Goal: Task Accomplishment & Management: Use online tool/utility

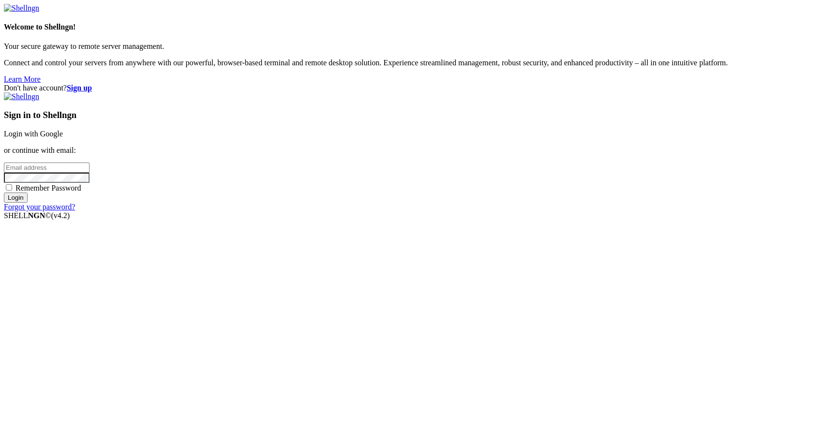
click at [90, 173] on input "email" at bounding box center [47, 168] width 86 height 10
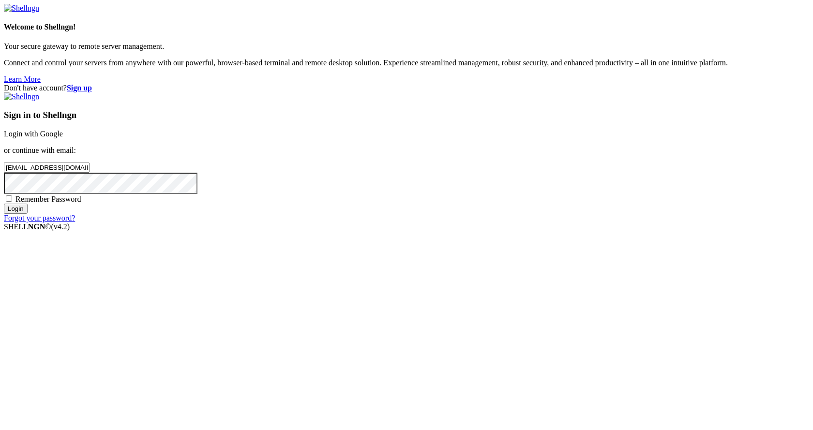
type input "[EMAIL_ADDRESS][DOMAIN_NAME]"
click at [4, 204] on input "Login" at bounding box center [16, 209] width 24 height 10
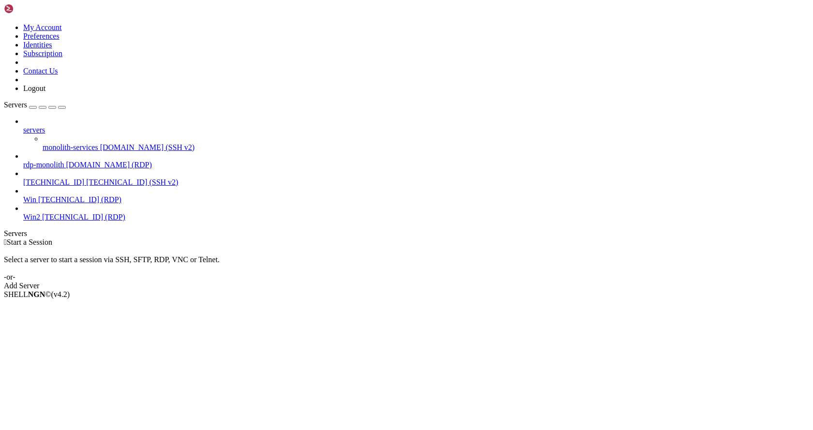
click at [79, 161] on span "[DOMAIN_NAME] (RDP)" at bounding box center [109, 165] width 86 height 8
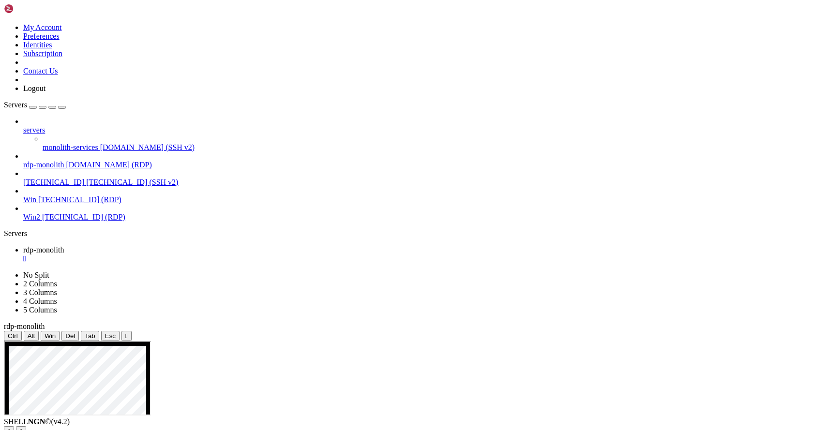
scroll to position [5, 0]
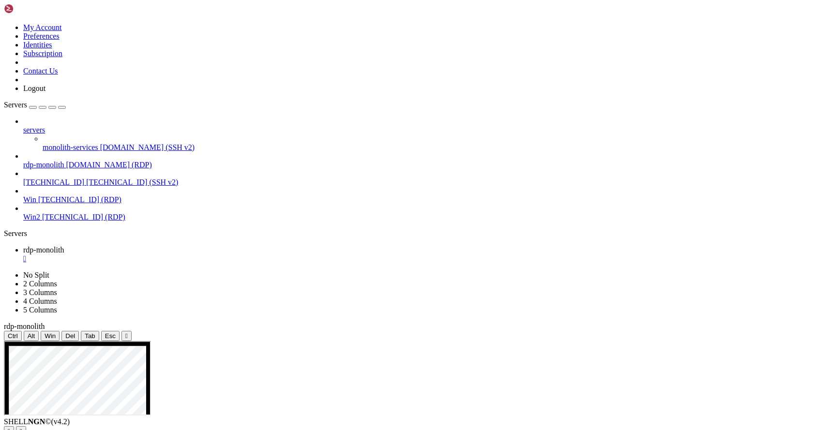
drag, startPoint x: 593, startPoint y: 509, endPoint x: 547, endPoint y: 509, distance: 46.5
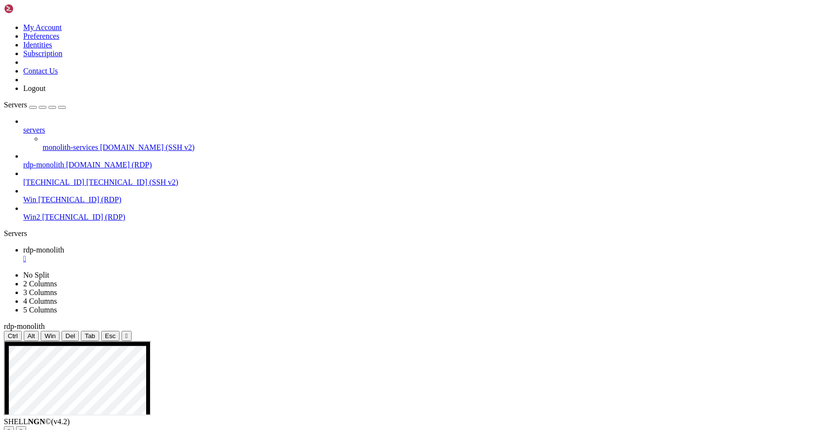
drag, startPoint x: 225, startPoint y: 574, endPoint x: 215, endPoint y: 567, distance: 12.1
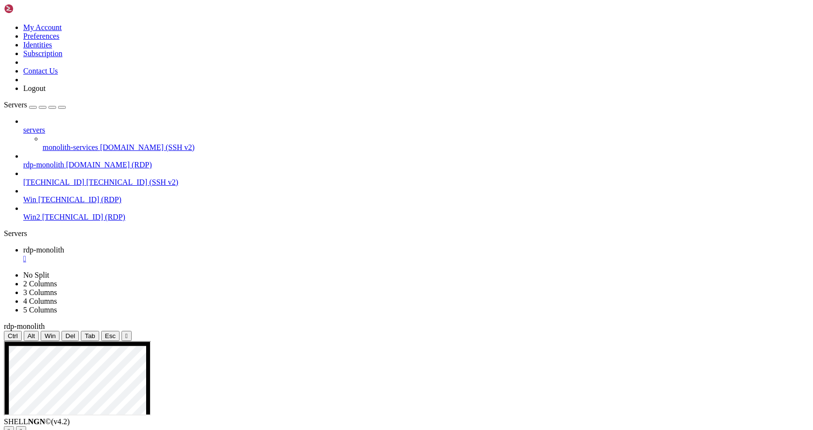
drag, startPoint x: 433, startPoint y: 576, endPoint x: 391, endPoint y: 579, distance: 42.2
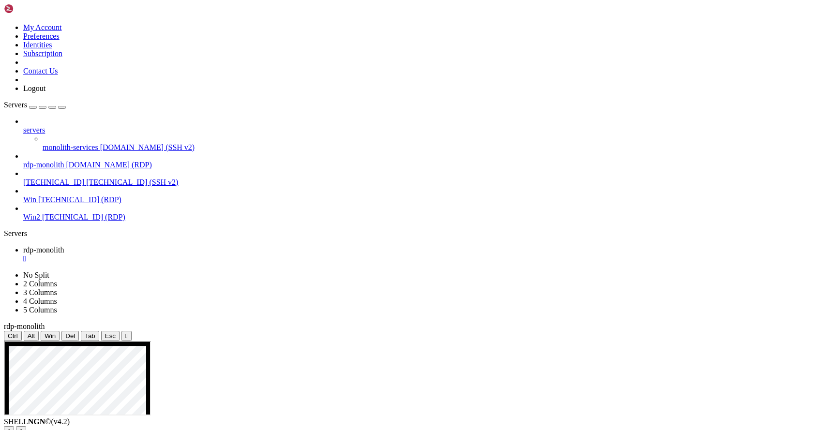
drag, startPoint x: 432, startPoint y: 575, endPoint x: 387, endPoint y: 575, distance: 45.0
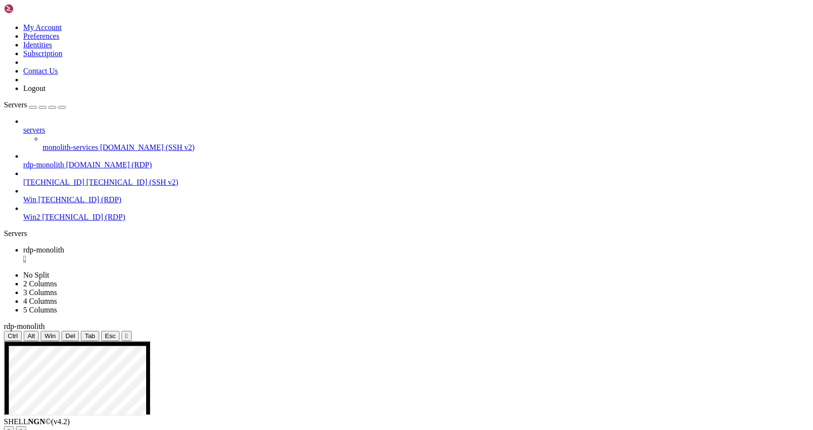
drag, startPoint x: 228, startPoint y: 495, endPoint x: 187, endPoint y: 495, distance: 40.7
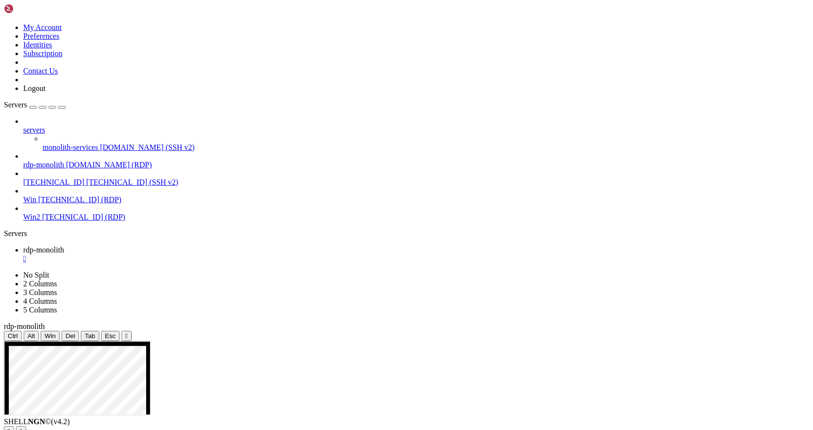
drag, startPoint x: 450, startPoint y: 523, endPoint x: 508, endPoint y: 523, distance: 58.6
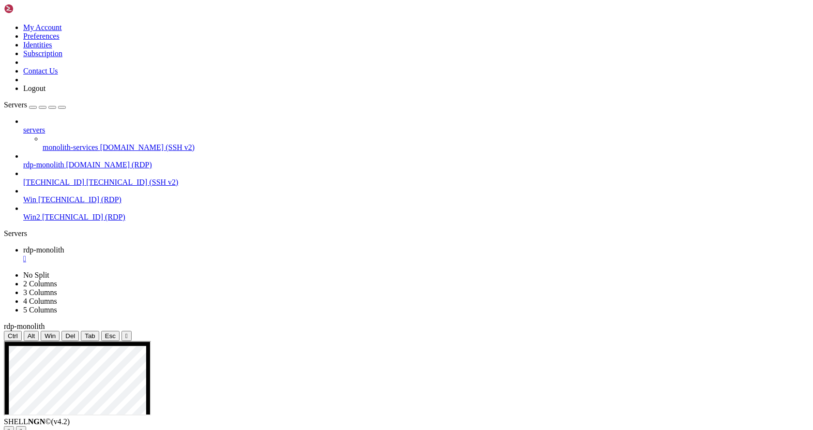
drag, startPoint x: 83, startPoint y: 588, endPoint x: 55, endPoint y: 554, distance: 43.6
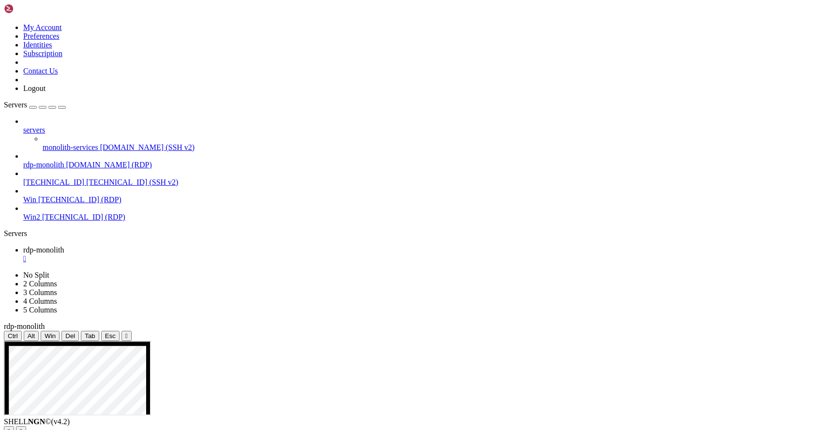
drag, startPoint x: 114, startPoint y: 524, endPoint x: 39, endPoint y: 522, distance: 75.0
drag, startPoint x: 40, startPoint y: 523, endPoint x: 85, endPoint y: 526, distance: 45.1
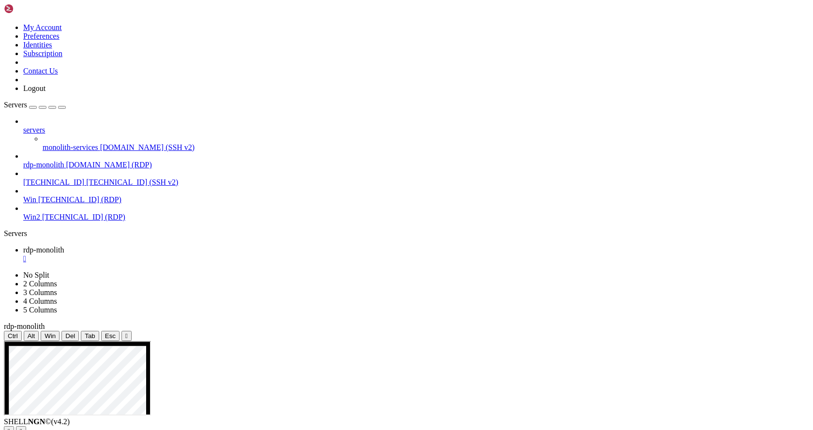
drag, startPoint x: 114, startPoint y: 558, endPoint x: 80, endPoint y: 536, distance: 40.0
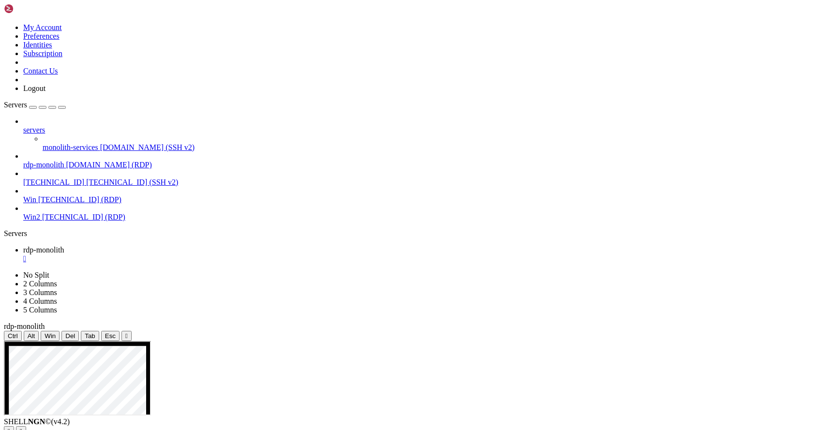
drag, startPoint x: 101, startPoint y: 544, endPoint x: 98, endPoint y: 535, distance: 9.2
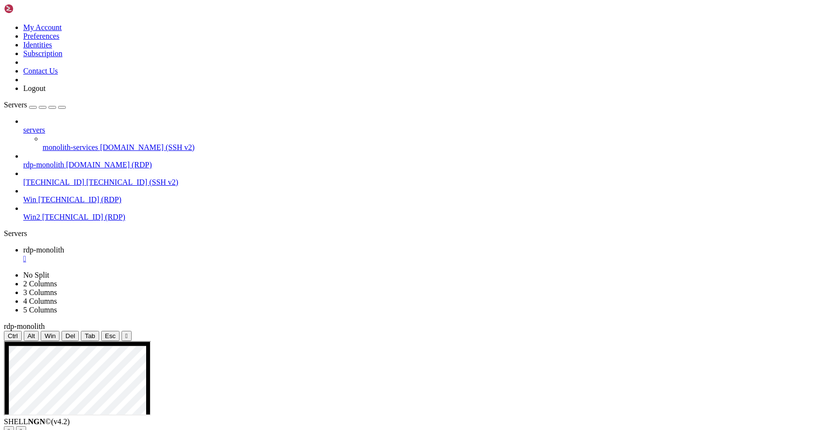
drag, startPoint x: 72, startPoint y: 546, endPoint x: 39, endPoint y: 523, distance: 40.0
drag, startPoint x: 103, startPoint y: 614, endPoint x: 25, endPoint y: 555, distance: 98.1
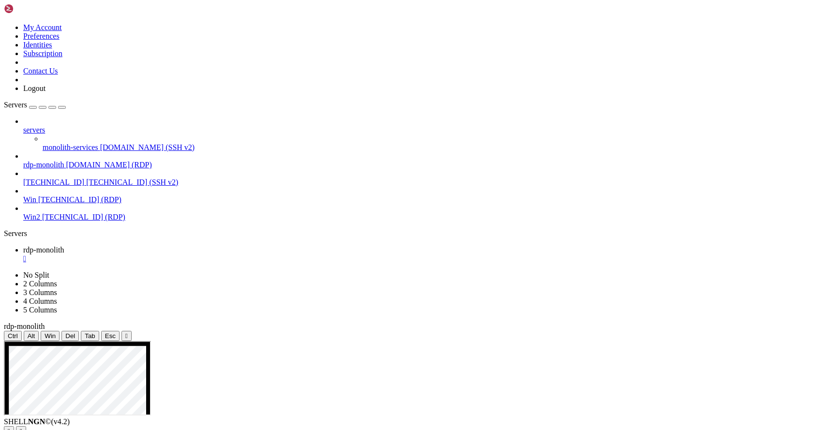
drag, startPoint x: 77, startPoint y: 557, endPoint x: 49, endPoint y: 535, distance: 35.4
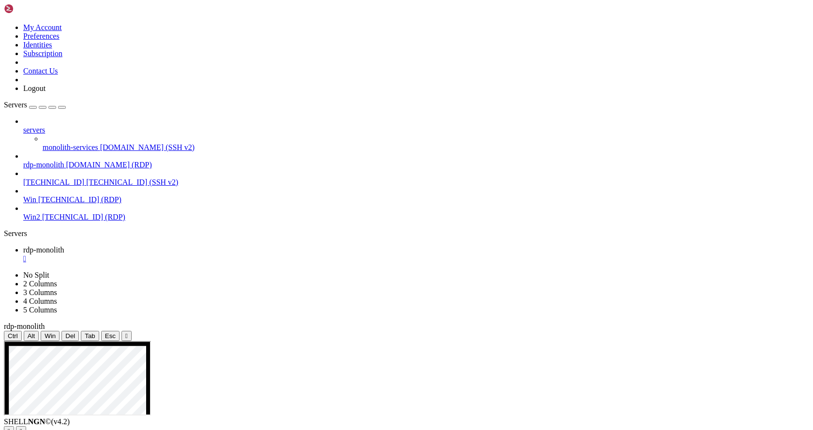
drag, startPoint x: 59, startPoint y: 568, endPoint x: 21, endPoint y: 569, distance: 38.2
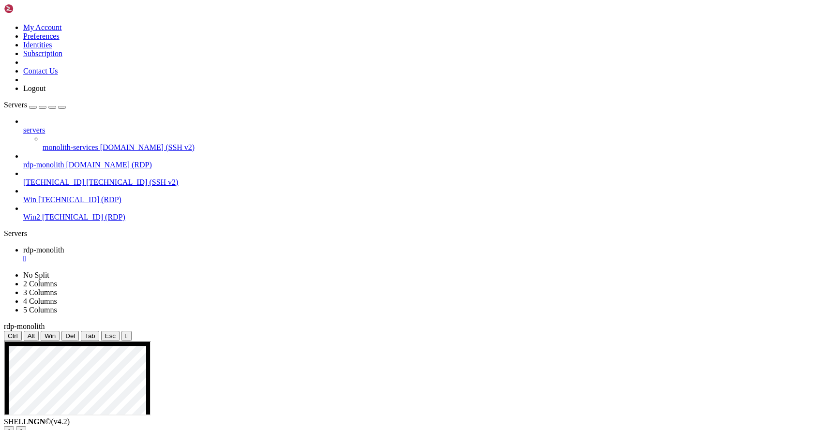
drag, startPoint x: 77, startPoint y: 570, endPoint x: 21, endPoint y: 569, distance: 55.7
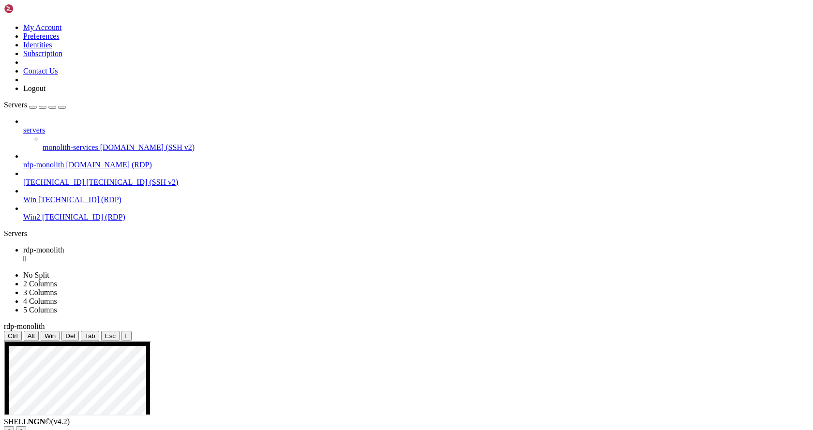
drag, startPoint x: 110, startPoint y: 586, endPoint x: 108, endPoint y: 574, distance: 11.3
drag, startPoint x: 111, startPoint y: 626, endPoint x: 22, endPoint y: 593, distance: 94.8
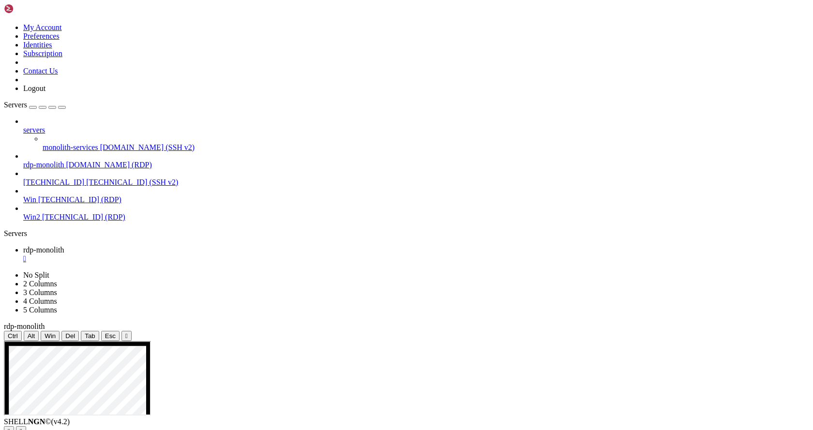
drag, startPoint x: 29, startPoint y: 589, endPoint x: 18, endPoint y: 589, distance: 10.6
drag, startPoint x: 114, startPoint y: 635, endPoint x: 91, endPoint y: 592, distance: 49.2
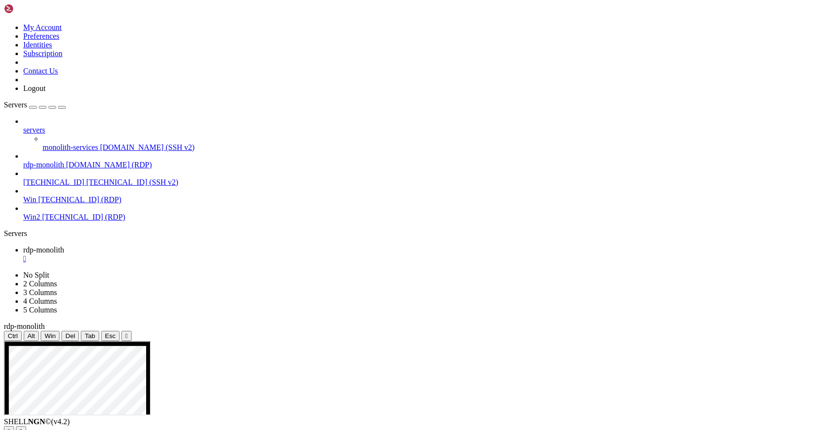
drag, startPoint x: 62, startPoint y: 641, endPoint x: 75, endPoint y: 634, distance: 14.4
drag, startPoint x: 41, startPoint y: 632, endPoint x: 67, endPoint y: 620, distance: 28.2
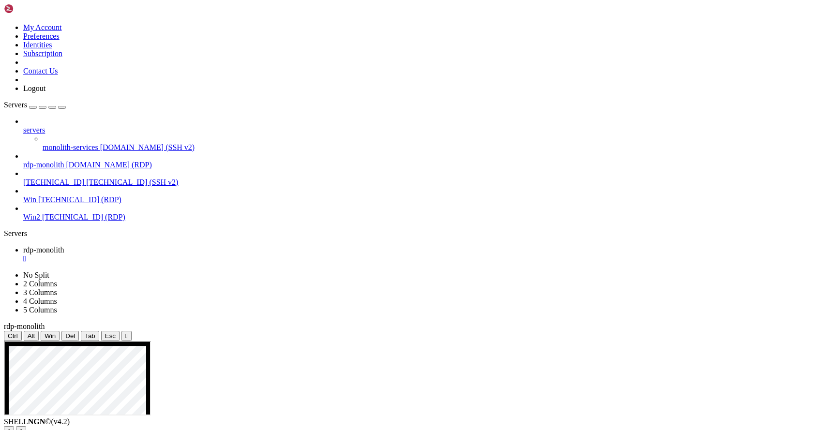
drag, startPoint x: 56, startPoint y: 635, endPoint x: 41, endPoint y: 626, distance: 17.6
drag, startPoint x: 47, startPoint y: 609, endPoint x: 12, endPoint y: 600, distance: 36.6
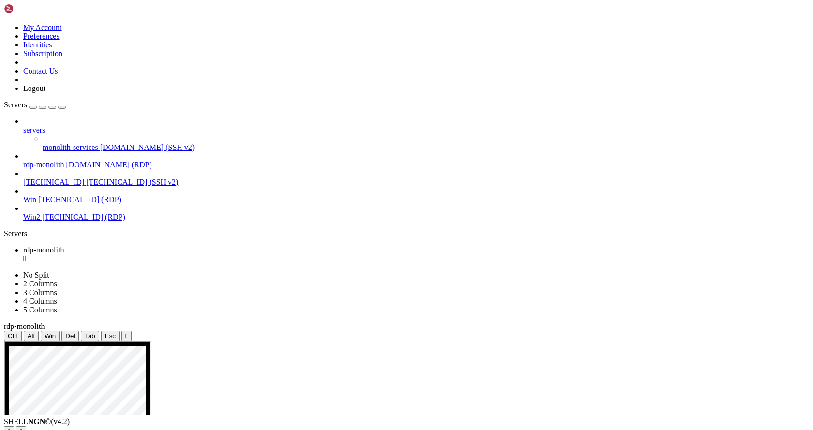
drag, startPoint x: 85, startPoint y: 602, endPoint x: 48, endPoint y: 592, distance: 38.0
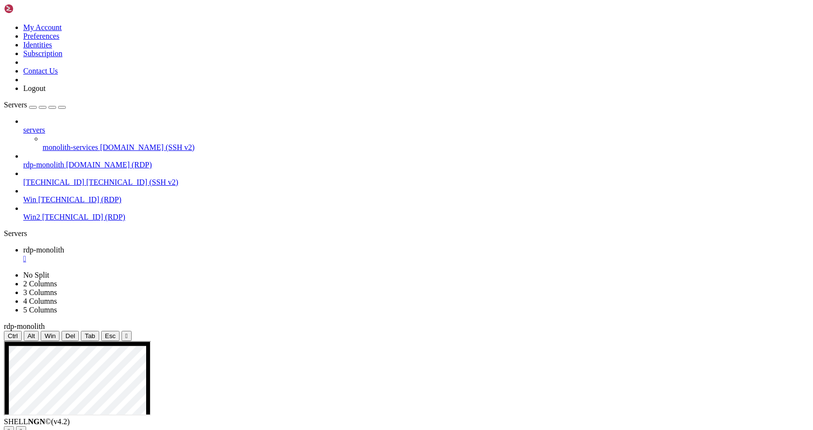
drag, startPoint x: 348, startPoint y: 410, endPoint x: 201, endPoint y: 385, distance: 149.3
drag, startPoint x: 361, startPoint y: 592, endPoint x: 648, endPoint y: 680, distance: 300.8
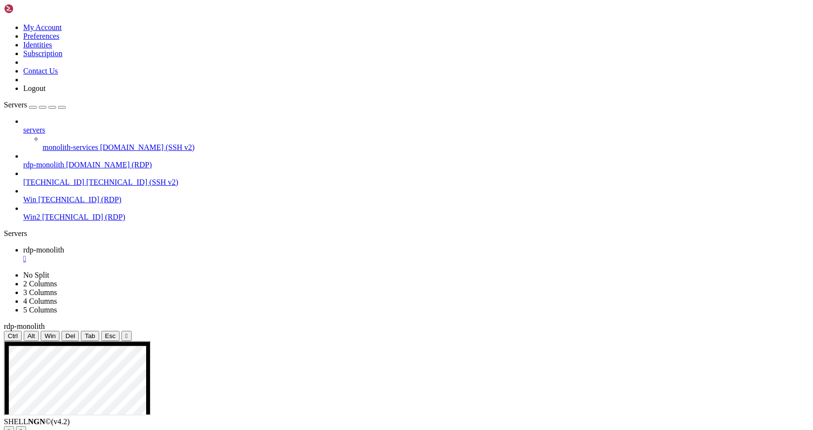
drag, startPoint x: 305, startPoint y: 412, endPoint x: 206, endPoint y: 399, distance: 100.1
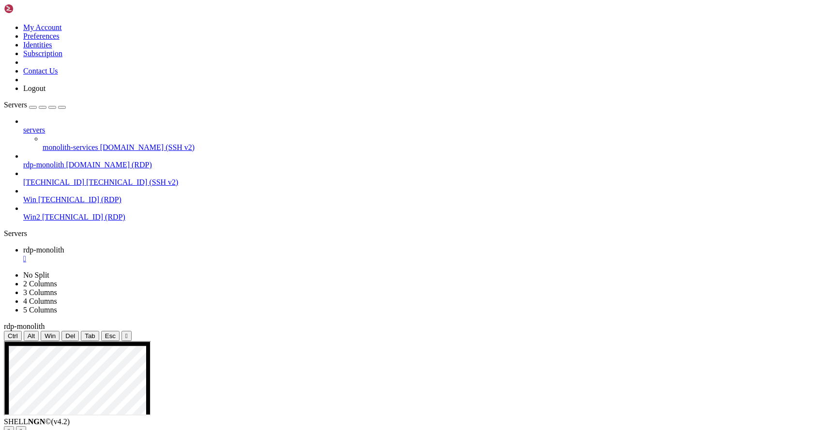
drag, startPoint x: 126, startPoint y: 402, endPoint x: 17, endPoint y: 367, distance: 114.5
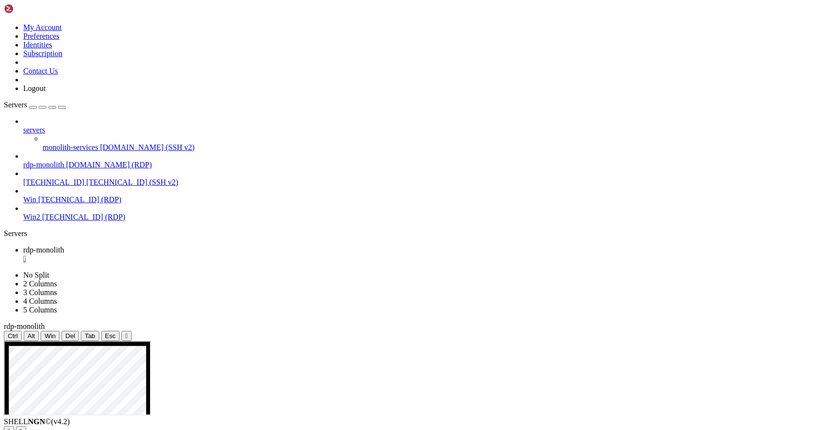
drag, startPoint x: 542, startPoint y: 617, endPoint x: 248, endPoint y: 513, distance: 311.0
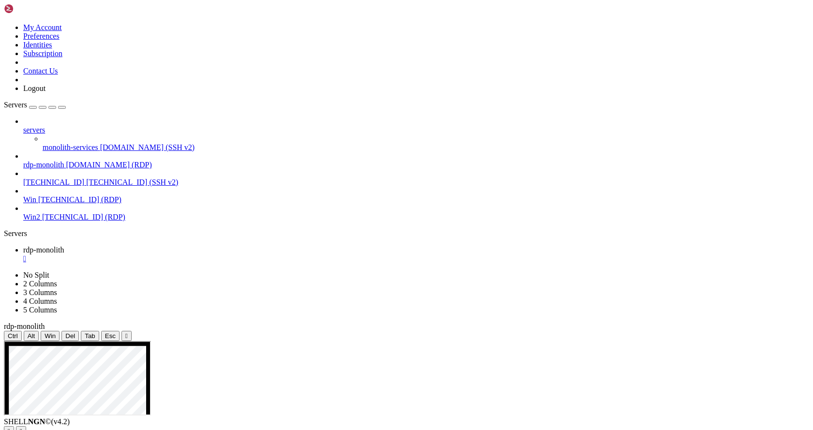
drag, startPoint x: 44, startPoint y: 636, endPoint x: 122, endPoint y: 729, distance: 121.6
drag, startPoint x: 22, startPoint y: 523, endPoint x: 111, endPoint y: 666, distance: 168.3
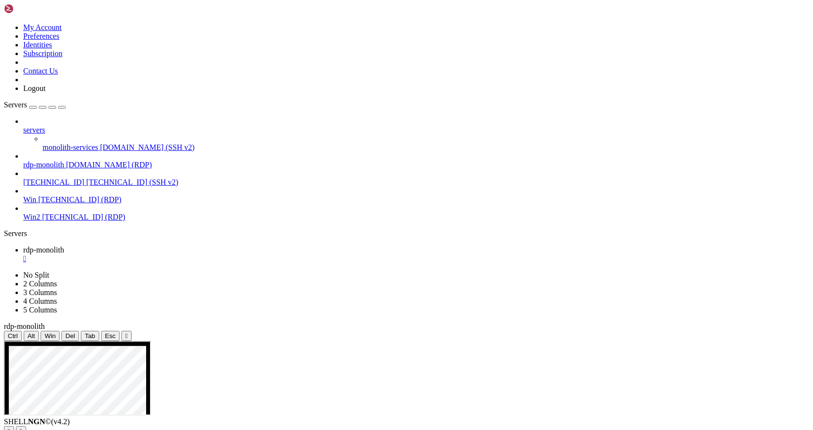
drag, startPoint x: 93, startPoint y: 553, endPoint x: -7, endPoint y: 506, distance: 110.0
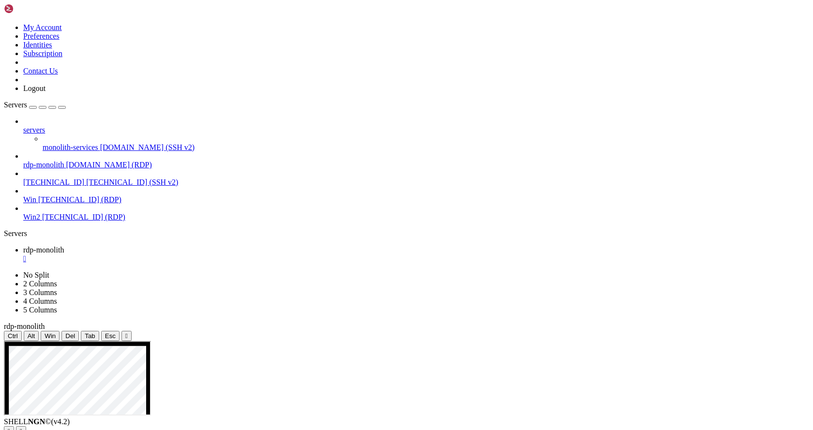
click at [84, 143] on span "monolith-services" at bounding box center [71, 147] width 56 height 8
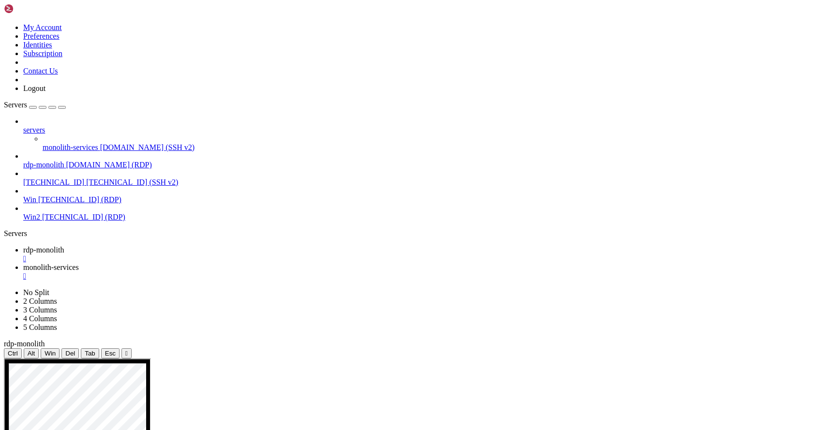
scroll to position [0, 0]
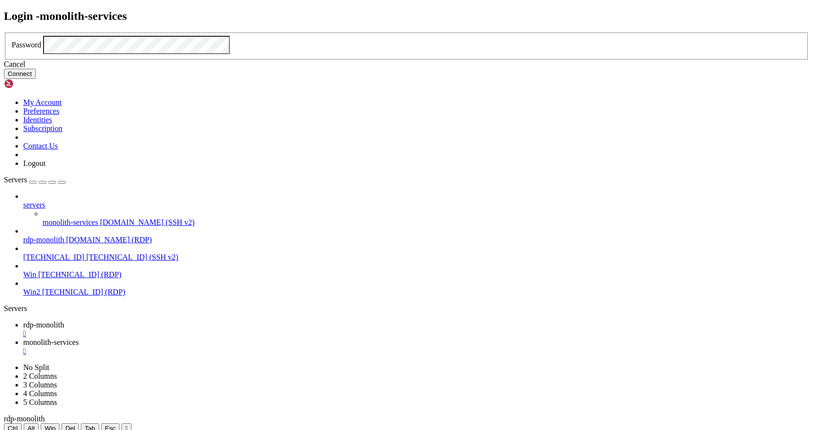
click button "Connect" at bounding box center [20, 74] width 32 height 10
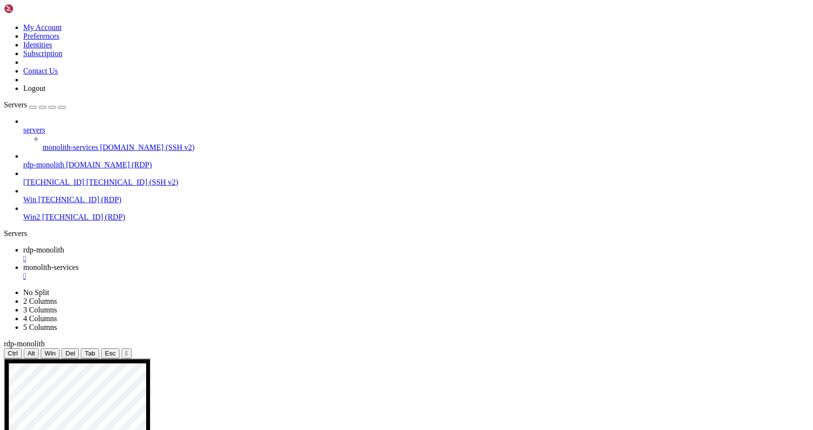
scroll to position [330, 0]
drag, startPoint x: 47, startPoint y: 559, endPoint x: 498, endPoint y: 563, distance: 451.1
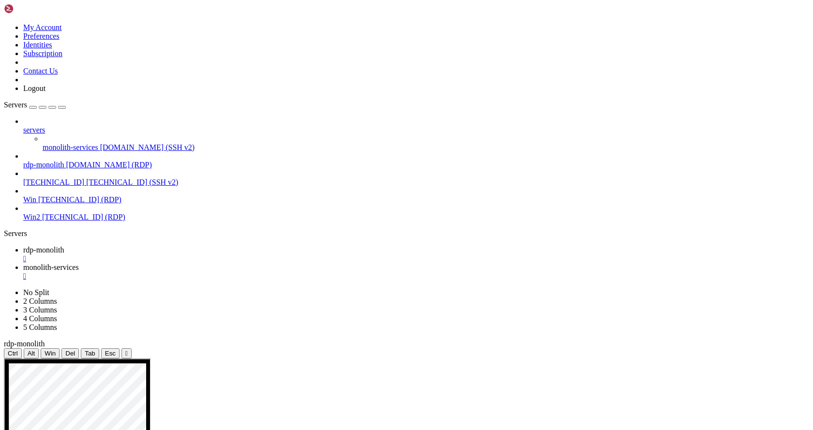
scroll to position [10126, 0]
drag, startPoint x: 596, startPoint y: 854, endPoint x: 60, endPoint y: 860, distance: 535.8
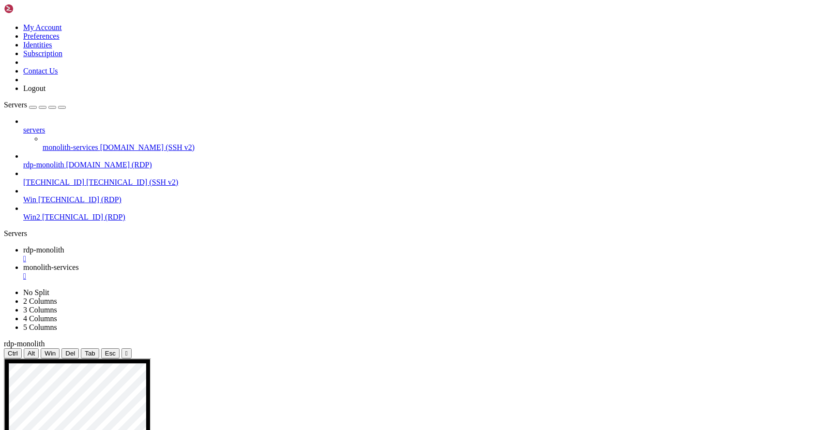
drag, startPoint x: 12, startPoint y: 881, endPoint x: 159, endPoint y: 885, distance: 146.7
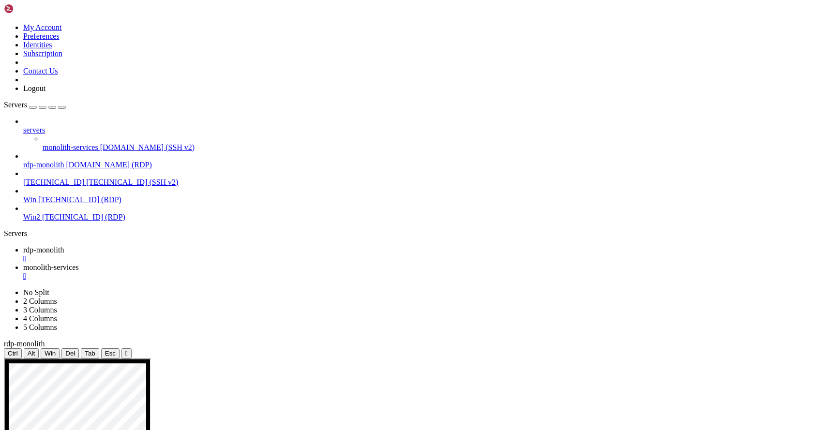
scroll to position [104681, 0]
drag, startPoint x: 165, startPoint y: 880, endPoint x: 22, endPoint y: 860, distance: 144.2
drag, startPoint x: 15, startPoint y: 859, endPoint x: 175, endPoint y: 885, distance: 162.4
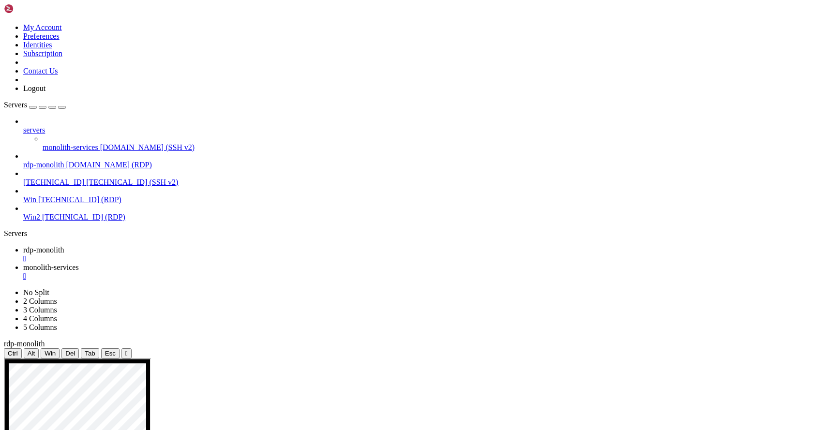
drag, startPoint x: 239, startPoint y: 893, endPoint x: 41, endPoint y: 891, distance: 198.0
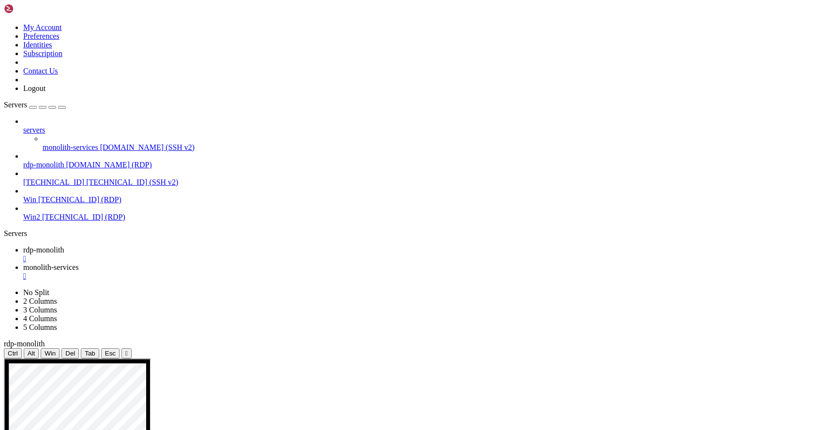
click at [64, 246] on span "rdp-monolith" at bounding box center [43, 250] width 41 height 8
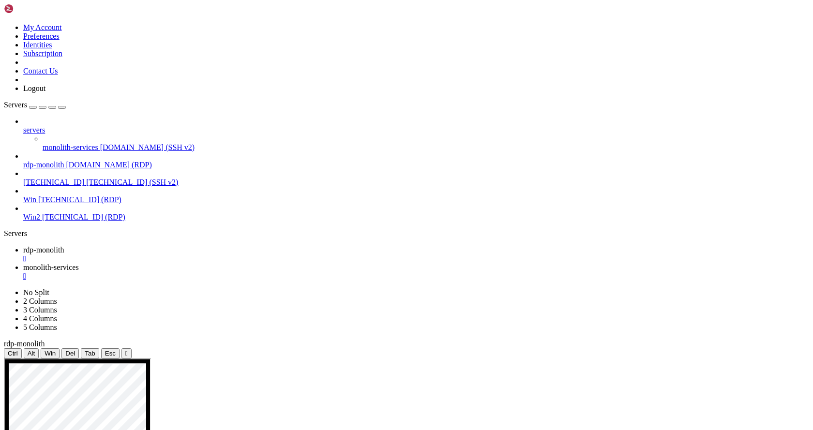
drag, startPoint x: 440, startPoint y: 387, endPoint x: 442, endPoint y: 432, distance: 45.1
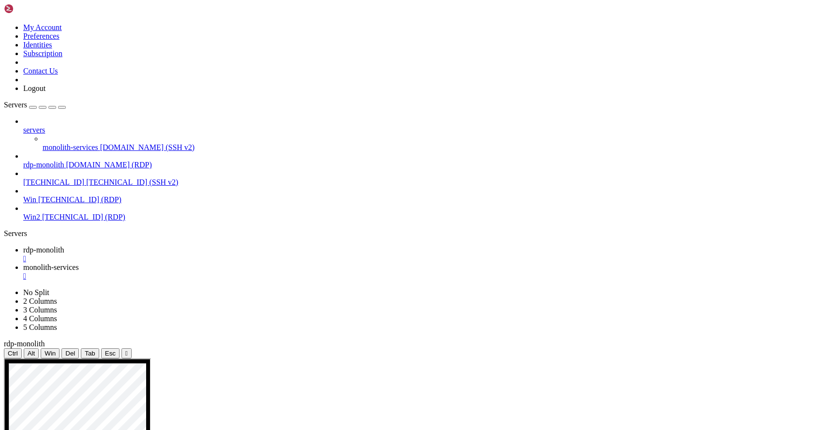
drag, startPoint x: 349, startPoint y: 417, endPoint x: 604, endPoint y: 425, distance: 255.2
drag, startPoint x: 431, startPoint y: 418, endPoint x: 569, endPoint y: 419, distance: 137.5
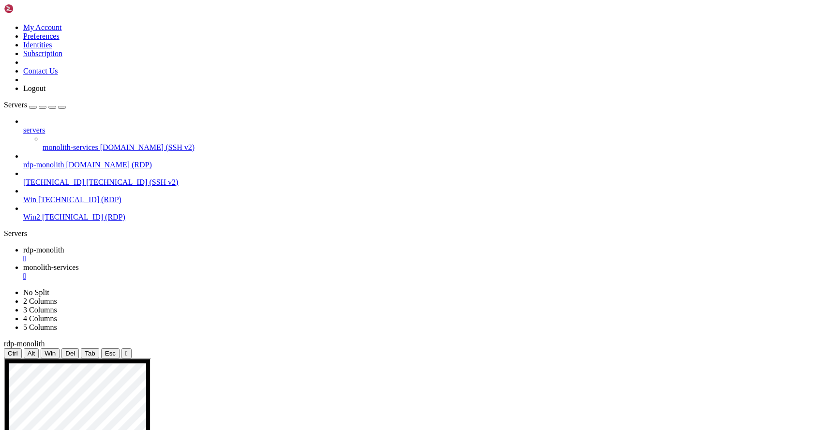
click at [79, 263] on span "monolith-services" at bounding box center [51, 267] width 56 height 8
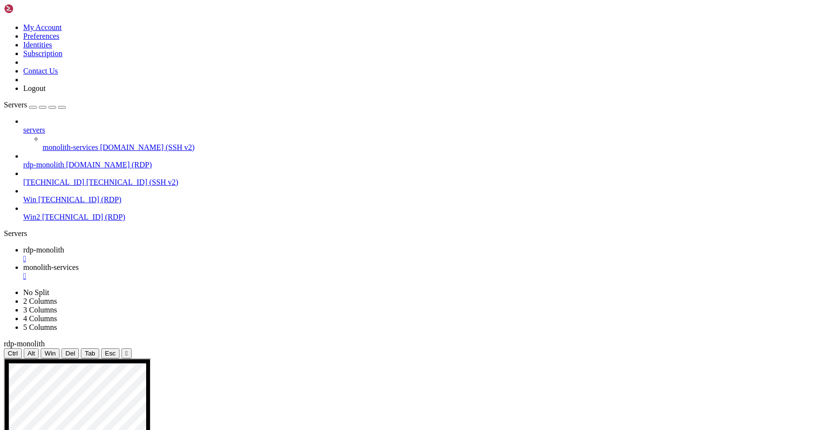
drag, startPoint x: 143, startPoint y: 699, endPoint x: 68, endPoint y: 702, distance: 75.6
click at [64, 246] on span "rdp-monolith" at bounding box center [43, 250] width 41 height 8
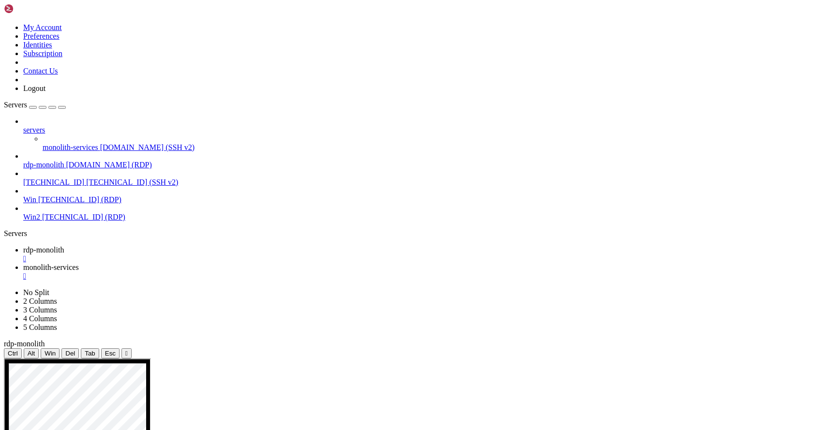
drag, startPoint x: 575, startPoint y: 437, endPoint x: 490, endPoint y: 429, distance: 86.0
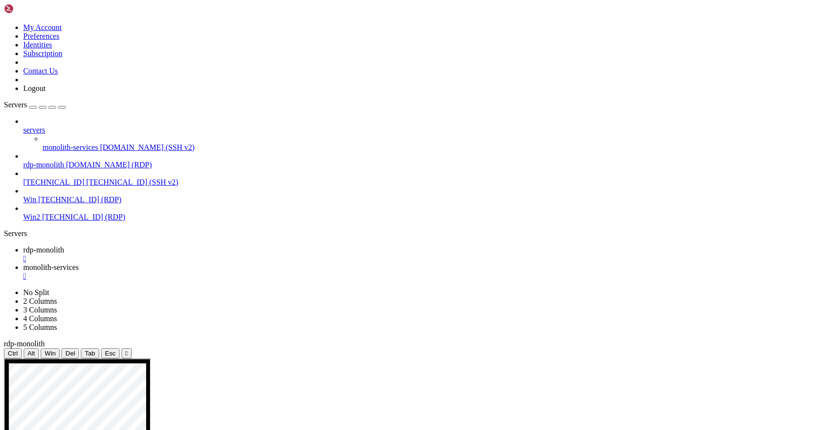
click at [36, 161] on span "rdp-monolith" at bounding box center [43, 165] width 41 height 8
click at [100, 143] on span "[DOMAIN_NAME] (SSH v2)" at bounding box center [147, 147] width 95 height 8
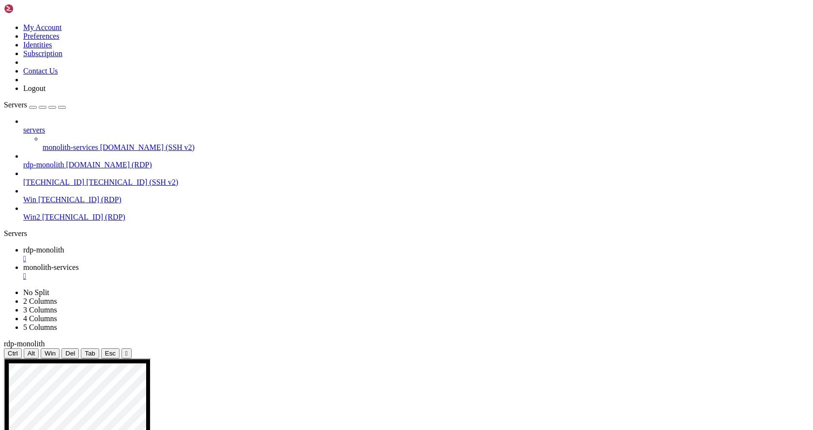
click at [79, 263] on span "monolith-services" at bounding box center [51, 267] width 56 height 8
drag, startPoint x: 53, startPoint y: 649, endPoint x: 198, endPoint y: 648, distance: 144.7
click at [154, 246] on link "rdp-monolith " at bounding box center [416, 254] width 786 height 17
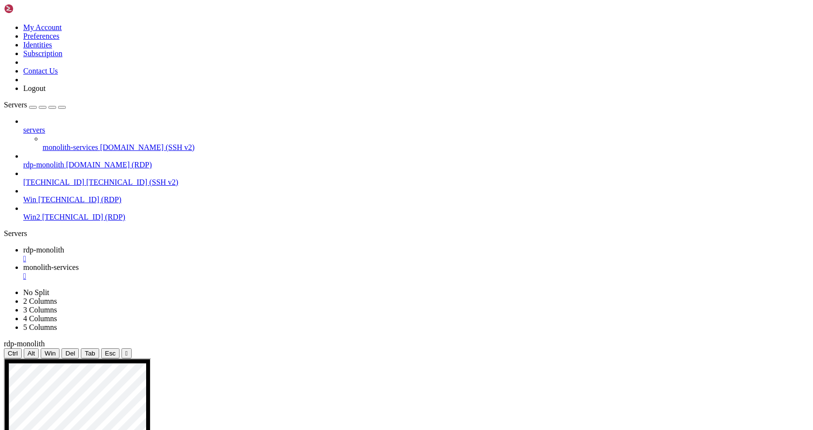
drag, startPoint x: 237, startPoint y: 632, endPoint x: 162, endPoint y: 630, distance: 74.5
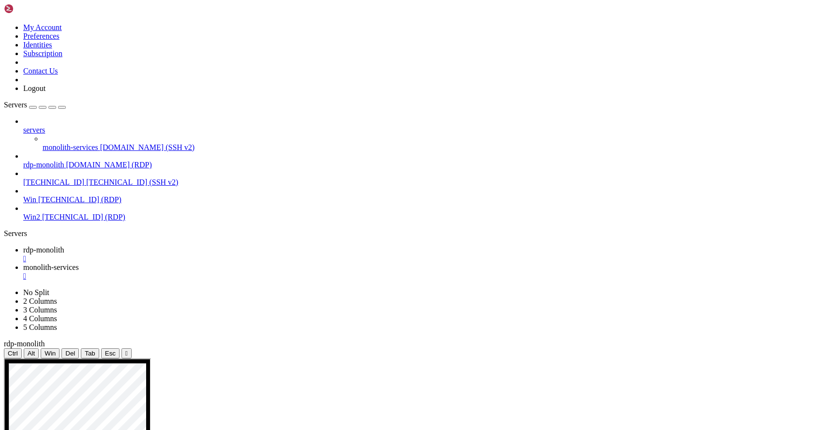
drag, startPoint x: 237, startPoint y: 631, endPoint x: 165, endPoint y: 631, distance: 72.6
drag, startPoint x: 266, startPoint y: 562, endPoint x: 192, endPoint y: 562, distance: 73.6
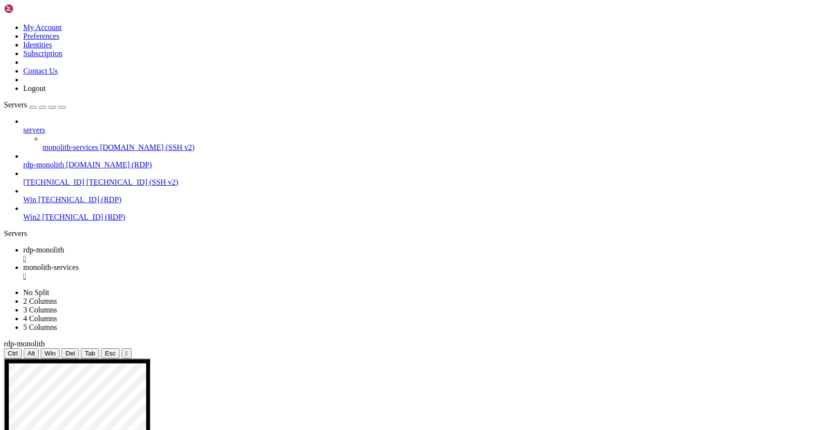
click at [79, 263] on span "monolith-services" at bounding box center [51, 267] width 56 height 8
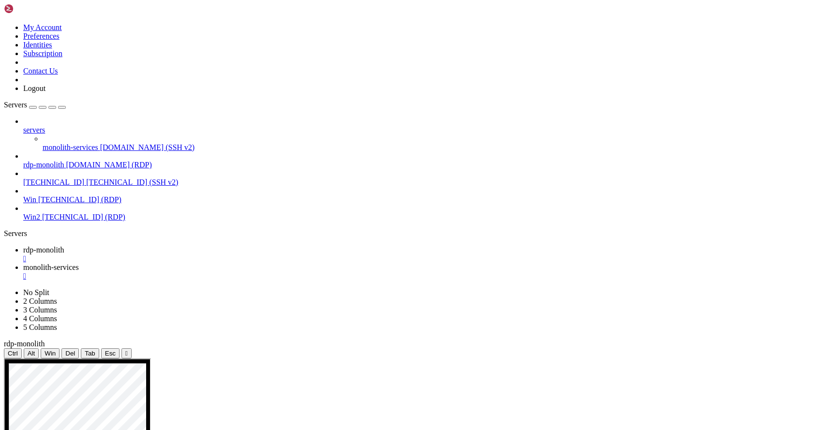
click at [64, 246] on span "rdp-monolith" at bounding box center [43, 250] width 41 height 8
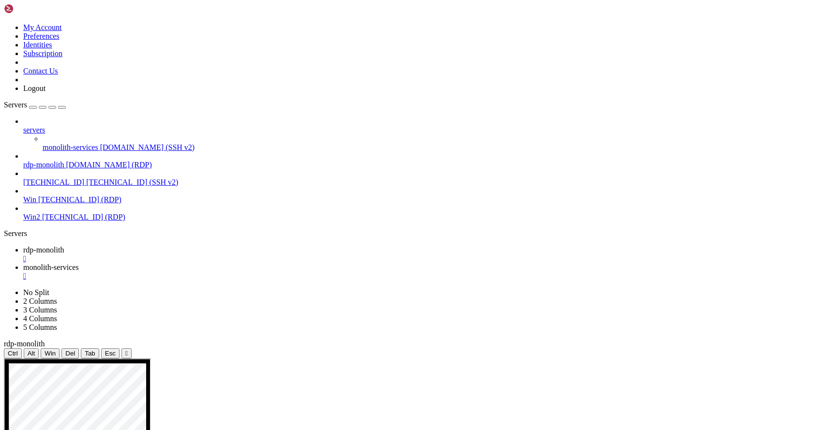
drag, startPoint x: 271, startPoint y: 614, endPoint x: 195, endPoint y: 612, distance: 76.0
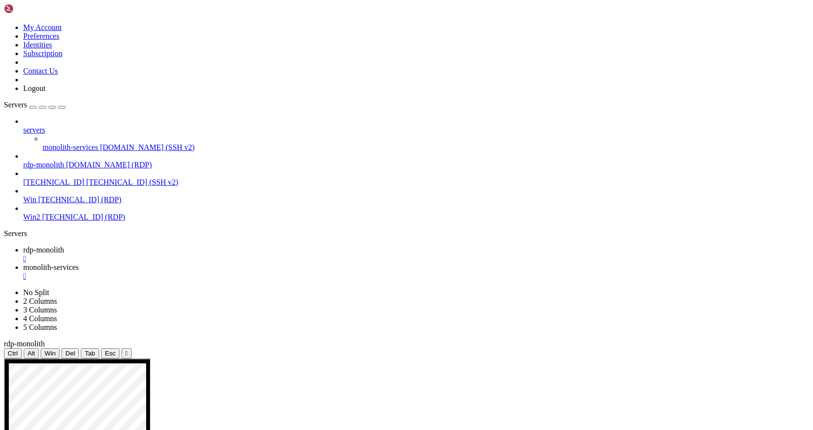
drag, startPoint x: 226, startPoint y: 15, endPoint x: 232, endPoint y: 210, distance: 195.2
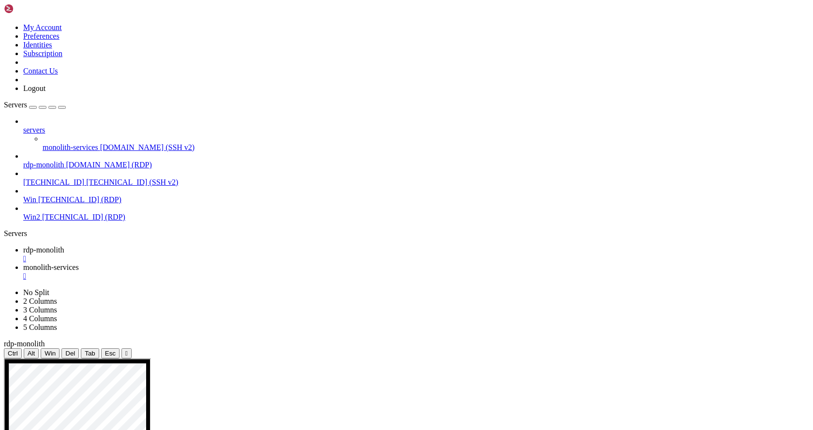
click at [79, 263] on span "monolith-services" at bounding box center [51, 267] width 56 height 8
click at [64, 246] on span "rdp-monolith" at bounding box center [43, 250] width 41 height 8
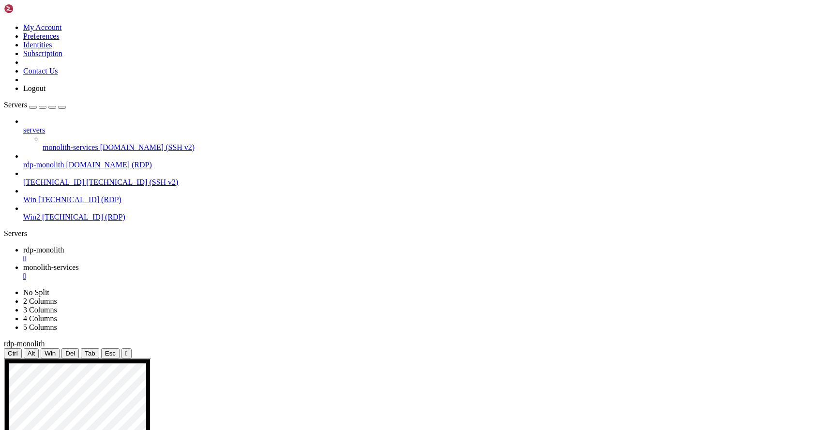
drag, startPoint x: 450, startPoint y: 417, endPoint x: 564, endPoint y: 421, distance: 114.3
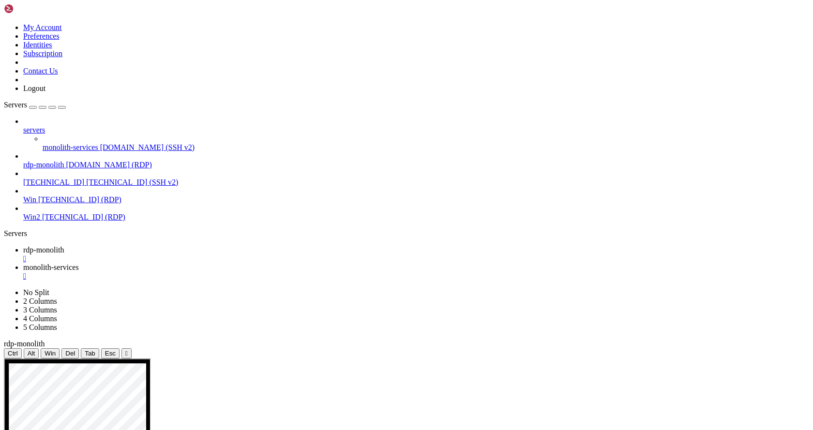
drag, startPoint x: 453, startPoint y: 418, endPoint x: 367, endPoint y: 420, distance: 86.2
drag, startPoint x: 399, startPoint y: 468, endPoint x: 49, endPoint y: 512, distance: 352.6
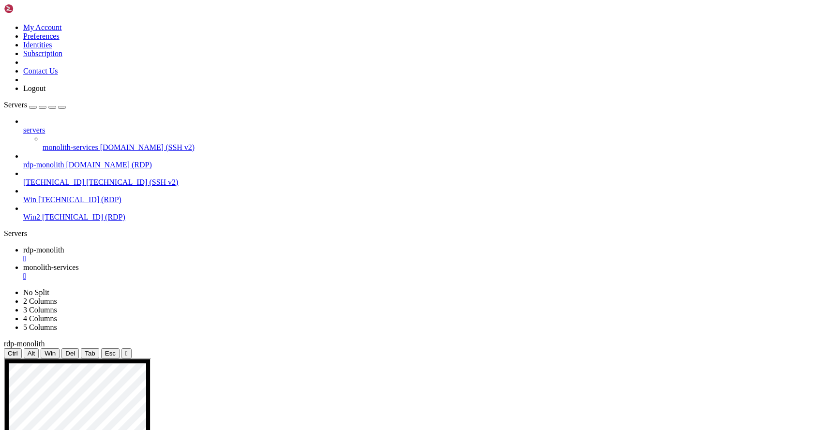
click at [79, 263] on span "monolith-services" at bounding box center [51, 267] width 56 height 8
click at [64, 246] on span "rdp-monolith" at bounding box center [43, 250] width 41 height 8
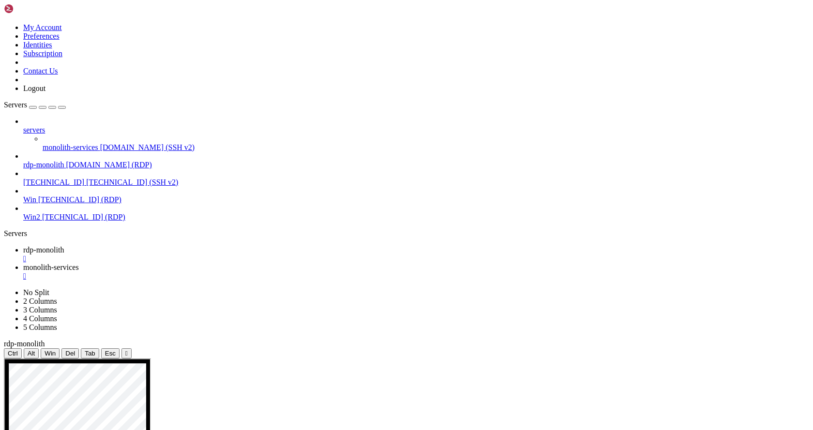
drag, startPoint x: 270, startPoint y: 572, endPoint x: 196, endPoint y: 573, distance: 73.6
drag, startPoint x: 269, startPoint y: 640, endPoint x: 197, endPoint y: 642, distance: 71.7
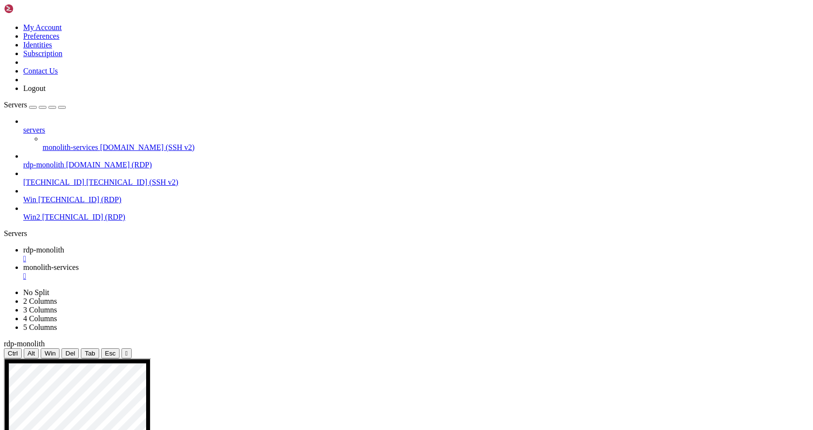
drag, startPoint x: 237, startPoint y: 629, endPoint x: 164, endPoint y: 631, distance: 72.6
drag, startPoint x: 232, startPoint y: 11, endPoint x: 262, endPoint y: 154, distance: 146.3
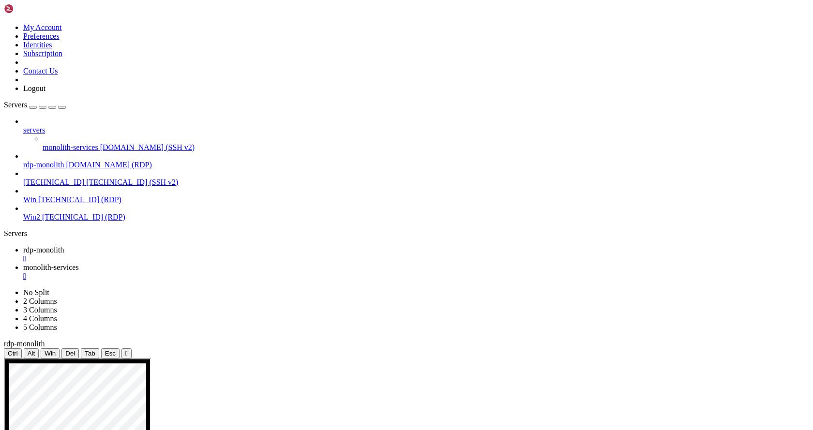
click at [79, 263] on span "monolith-services" at bounding box center [51, 267] width 56 height 8
click at [64, 246] on span "rdp-monolith" at bounding box center [43, 250] width 41 height 8
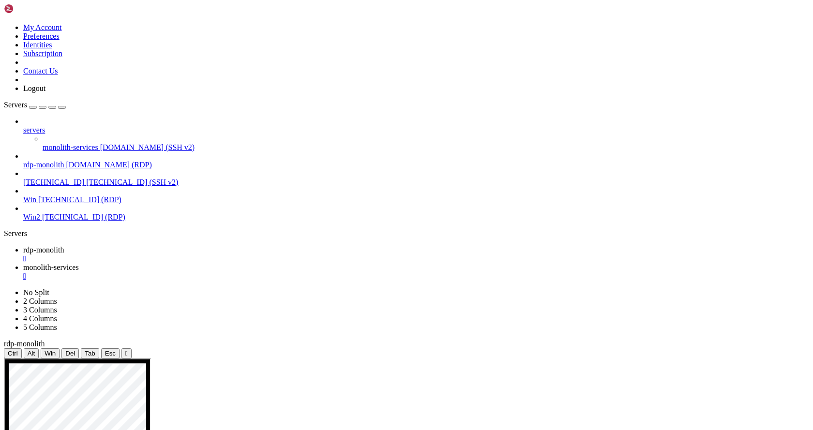
click at [79, 263] on span "monolith-services" at bounding box center [51, 267] width 56 height 8
drag, startPoint x: 371, startPoint y: 688, endPoint x: 302, endPoint y: 691, distance: 68.3
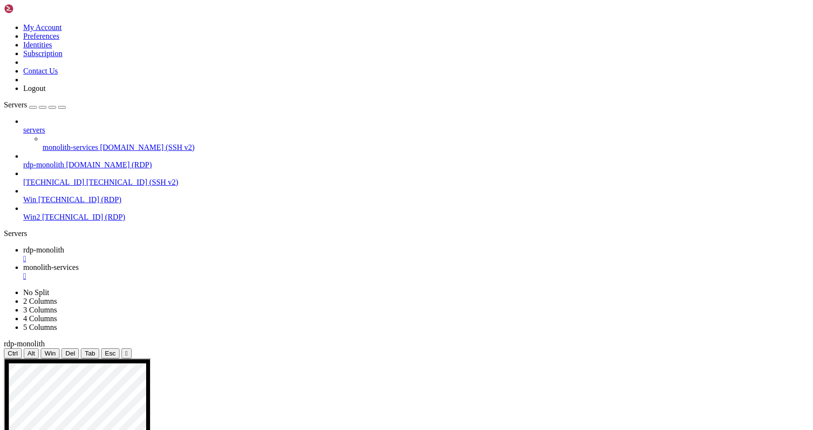
copy span "10231167066680108"
drag, startPoint x: 167, startPoint y: 12, endPoint x: 192, endPoint y: 32, distance: 31.7
click at [64, 246] on span "rdp-monolith" at bounding box center [43, 250] width 41 height 8
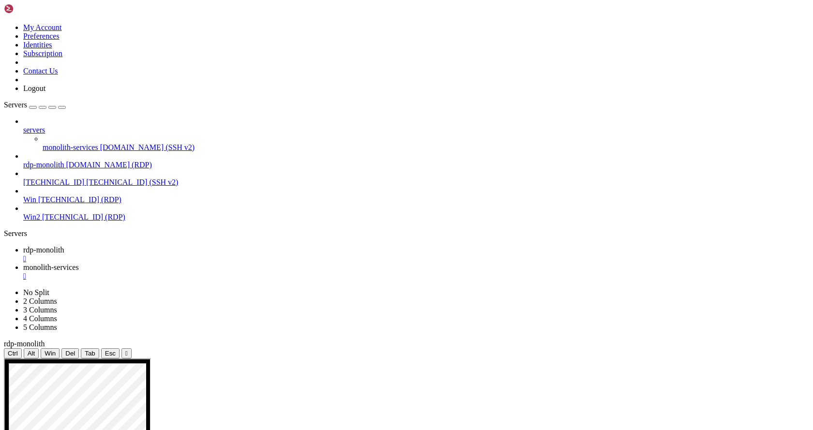
click at [79, 263] on span "monolith-services" at bounding box center [51, 267] width 56 height 8
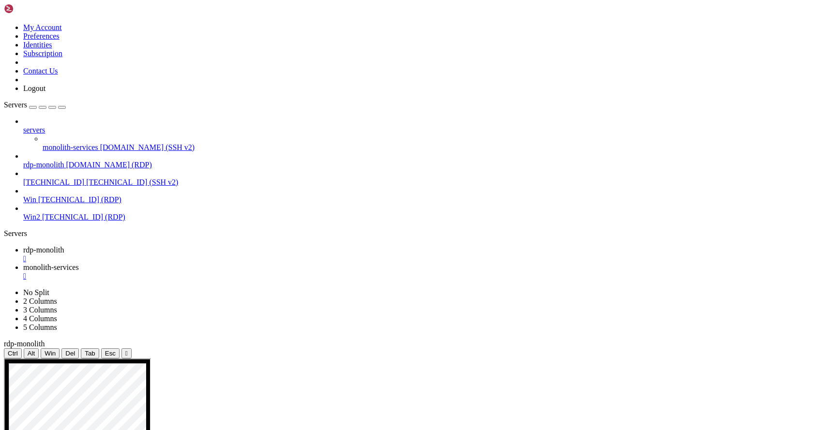
scroll to position [232544, 0]
click at [64, 246] on span "rdp-monolith" at bounding box center [43, 250] width 41 height 8
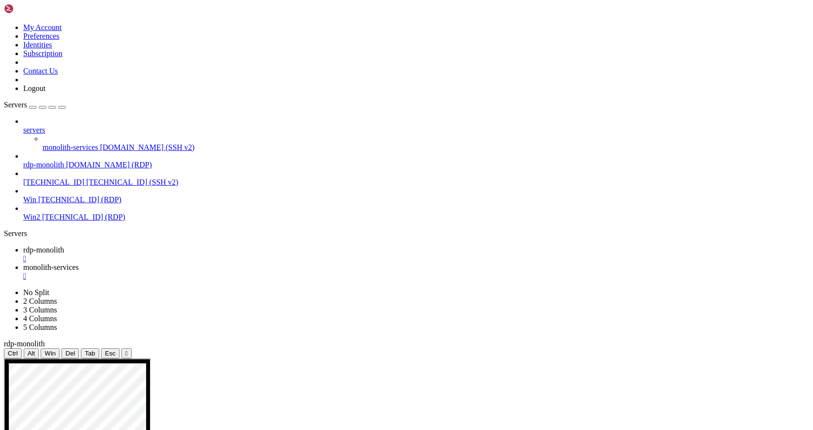
click at [79, 263] on span "monolith-services" at bounding box center [51, 267] width 56 height 8
click at [64, 246] on span "rdp-monolith" at bounding box center [43, 250] width 41 height 8
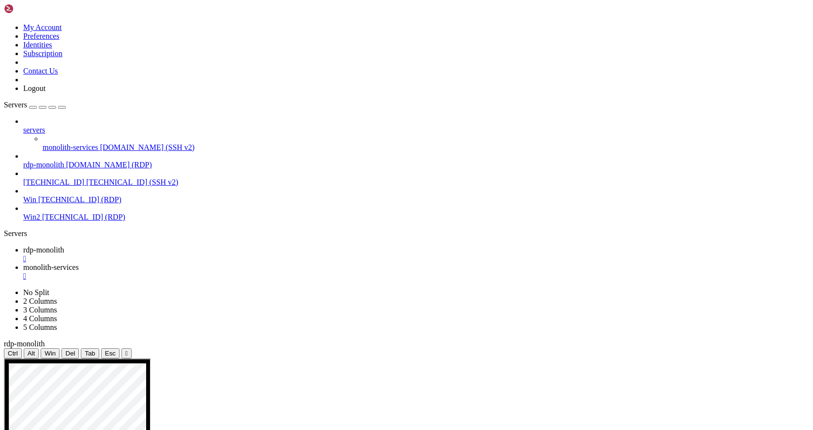
click at [79, 263] on span "monolith-services" at bounding box center [51, 267] width 56 height 8
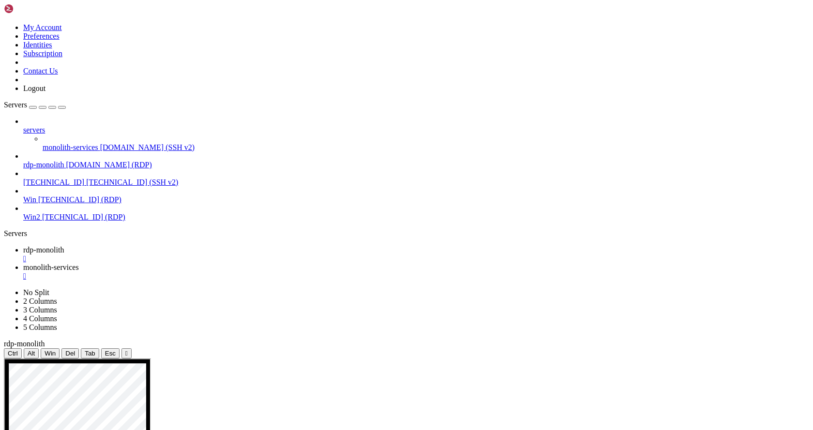
click at [64, 246] on span "rdp-monolith" at bounding box center [43, 250] width 41 height 8
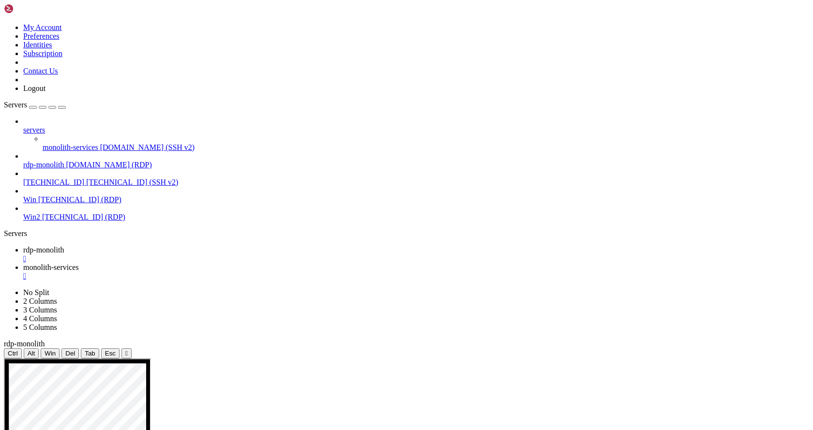
drag, startPoint x: 126, startPoint y: 639, endPoint x: 83, endPoint y: 637, distance: 43.6
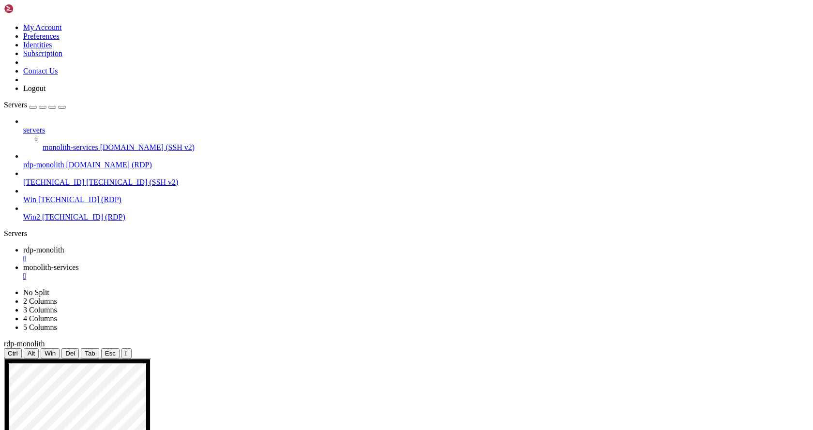
drag, startPoint x: 265, startPoint y: 534, endPoint x: 192, endPoint y: 535, distance: 73.1
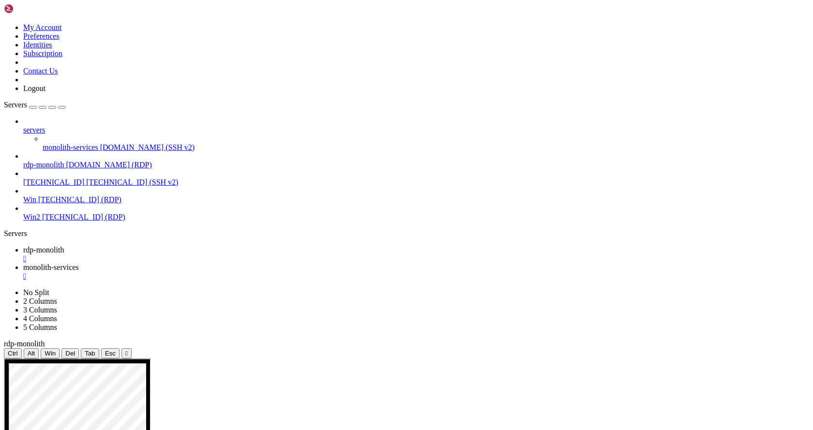
click at [79, 263] on span "monolith-services" at bounding box center [51, 267] width 56 height 8
click at [64, 246] on span "rdp-monolith" at bounding box center [43, 250] width 41 height 8
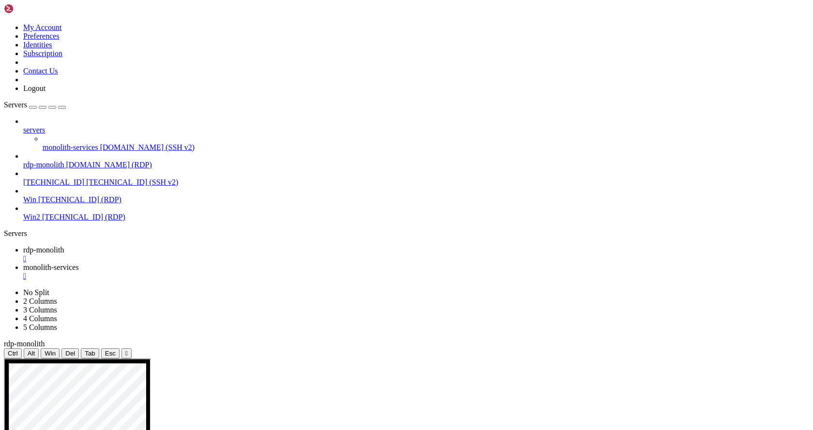
click at [79, 263] on span "monolith-services" at bounding box center [51, 267] width 56 height 8
drag, startPoint x: 134, startPoint y: 860, endPoint x: 60, endPoint y: 859, distance: 74.1
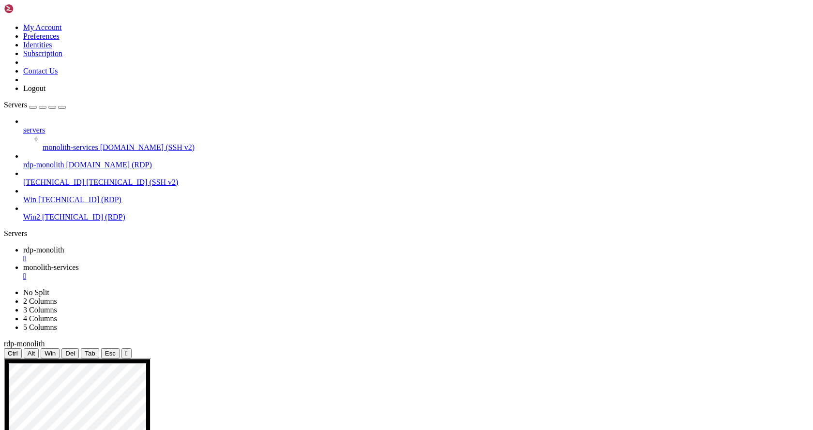
scroll to position [265144, 0]
click at [64, 246] on span "rdp-monolith" at bounding box center [43, 250] width 41 height 8
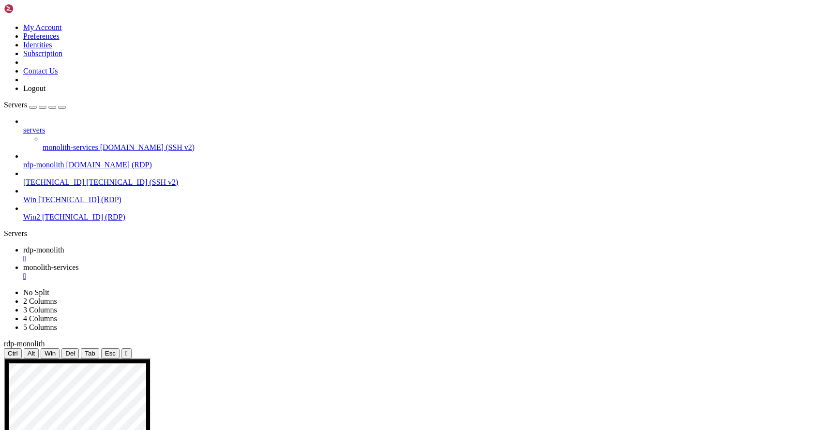
scroll to position [265530, 0]
drag, startPoint x: 393, startPoint y: 420, endPoint x: 562, endPoint y: 421, distance: 168.9
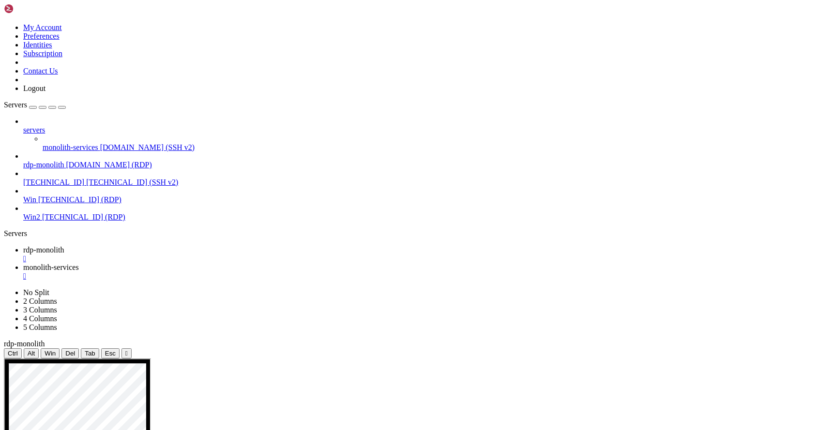
scroll to position [265716, 0]
drag, startPoint x: 430, startPoint y: 418, endPoint x: 530, endPoint y: 426, distance: 100.5
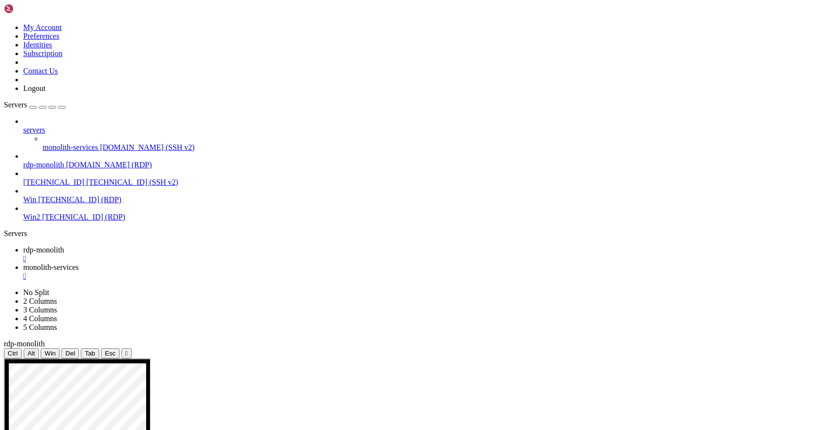
scroll to position [265973, 0]
click at [238, 263] on link "monolith-services " at bounding box center [416, 271] width 786 height 17
click at [64, 246] on span "rdp-monolith" at bounding box center [43, 250] width 41 height 8
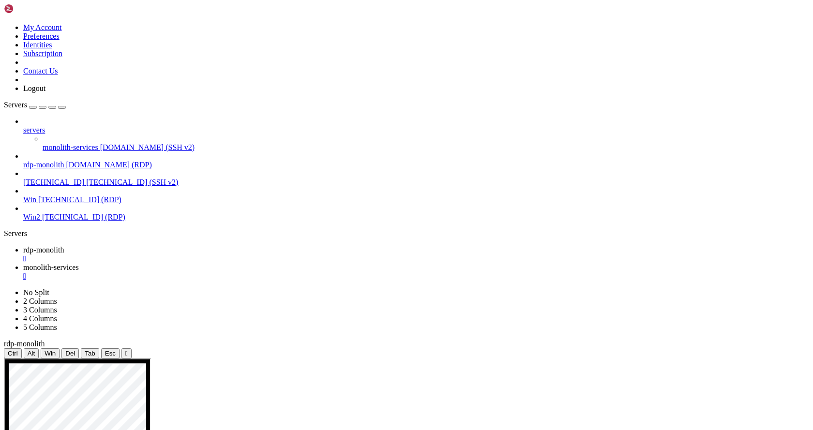
click at [79, 263] on span "monolith-services" at bounding box center [51, 267] width 56 height 8
click at [64, 246] on span "rdp-monolith" at bounding box center [43, 250] width 41 height 8
drag, startPoint x: 413, startPoint y: 547, endPoint x: 406, endPoint y: 544, distance: 7.7
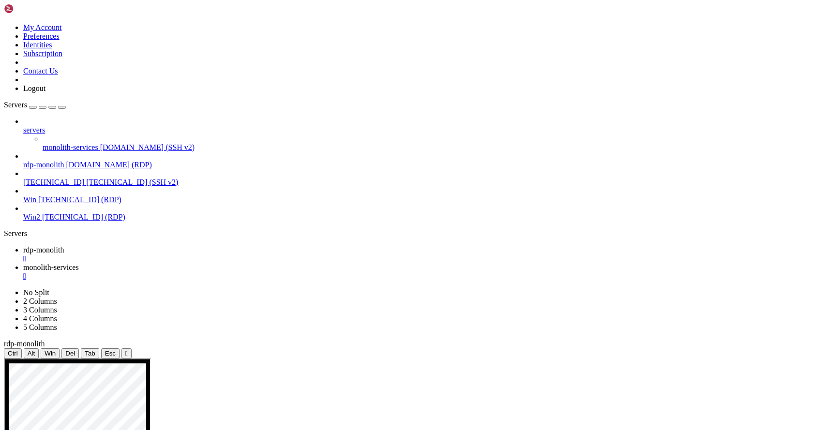
drag, startPoint x: 415, startPoint y: 543, endPoint x: 333, endPoint y: 542, distance: 81.8
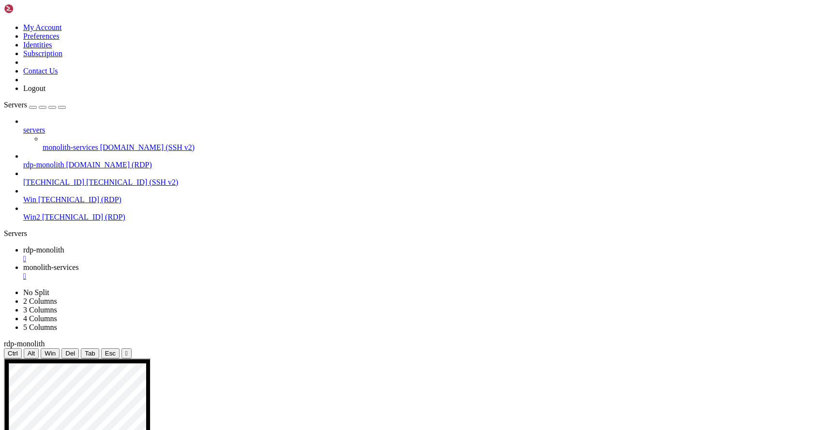
click at [233, 263] on link "monolith-services " at bounding box center [416, 271] width 786 height 17
click at [71, 143] on span "monolith-services" at bounding box center [71, 147] width 56 height 8
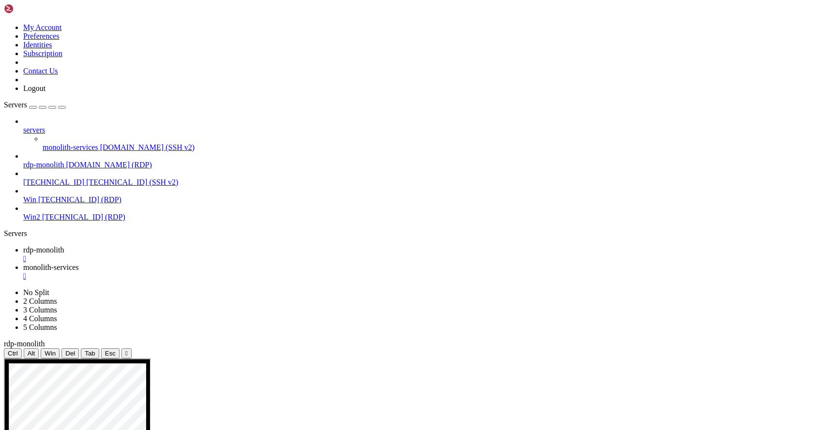
click at [71, 143] on span "monolith-services" at bounding box center [71, 147] width 56 height 8
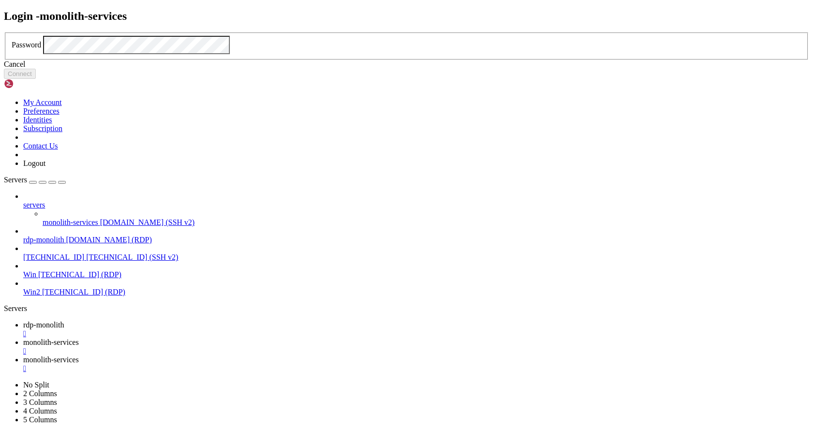
click button "Connect" at bounding box center [20, 74] width 32 height 10
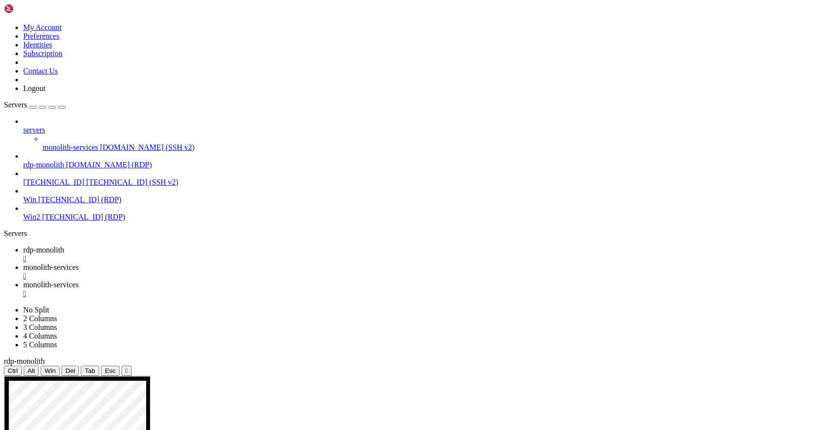
click at [79, 263] on span "monolith-services" at bounding box center [51, 267] width 56 height 8
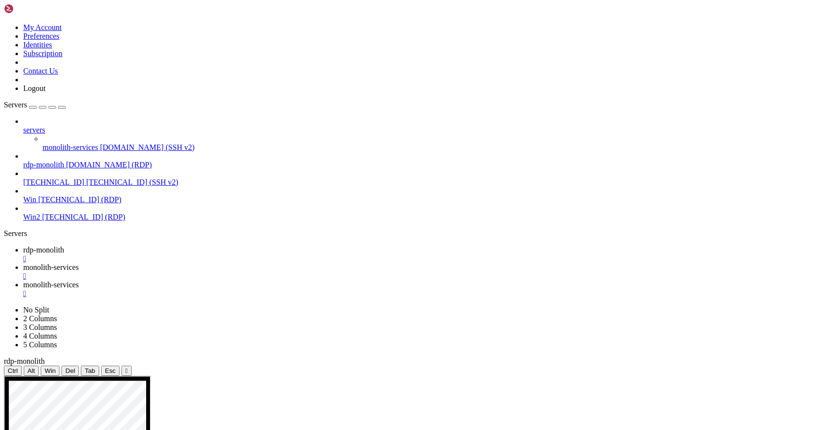
click at [79, 281] on span "monolith-services" at bounding box center [51, 285] width 56 height 8
click at [64, 246] on span "rdp-monolith" at bounding box center [43, 250] width 41 height 8
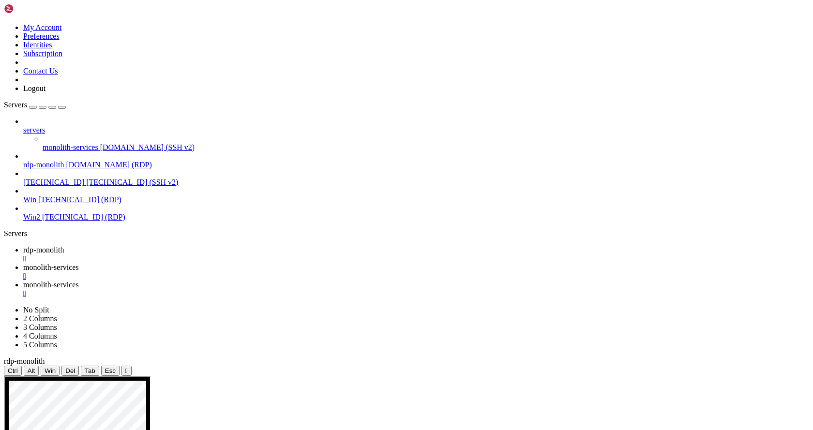
drag, startPoint x: 341, startPoint y: 558, endPoint x: 304, endPoint y: 558, distance: 36.8
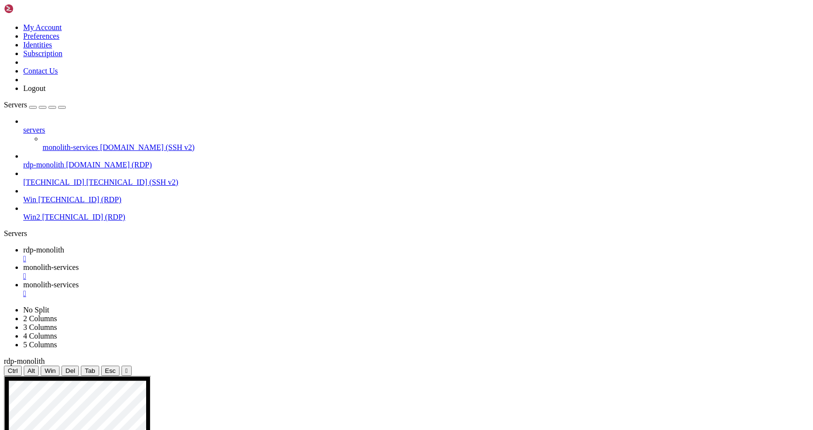
drag, startPoint x: 312, startPoint y: 547, endPoint x: 312, endPoint y: 553, distance: 5.8
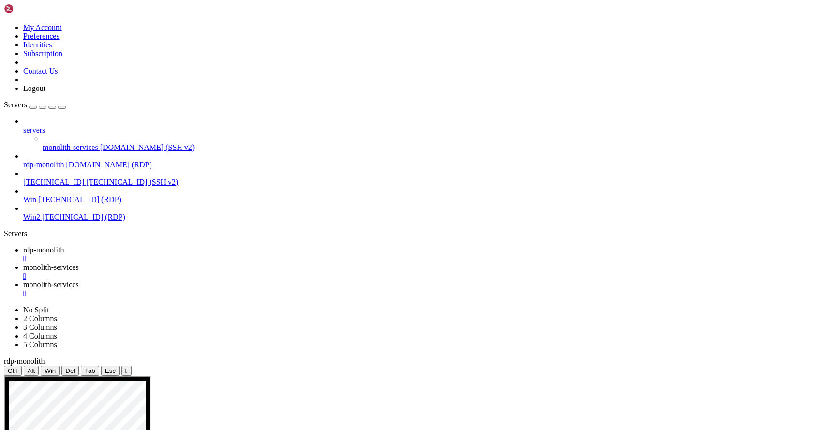
drag, startPoint x: 338, startPoint y: 647, endPoint x: 322, endPoint y: 646, distance: 16.0
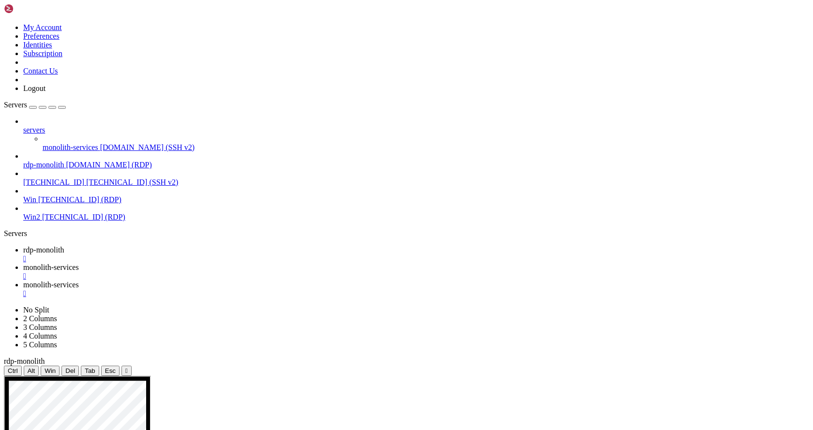
drag, startPoint x: 314, startPoint y: 514, endPoint x: 291, endPoint y: 510, distance: 23.6
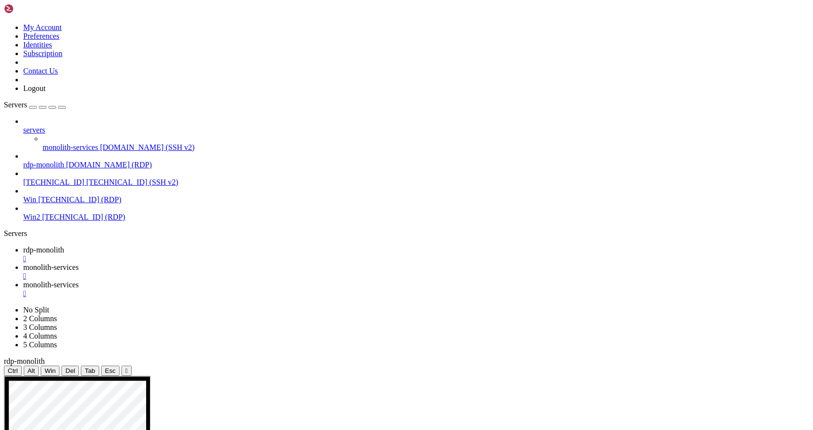
drag, startPoint x: 332, startPoint y: 523, endPoint x: 148, endPoint y: 520, distance: 184.4
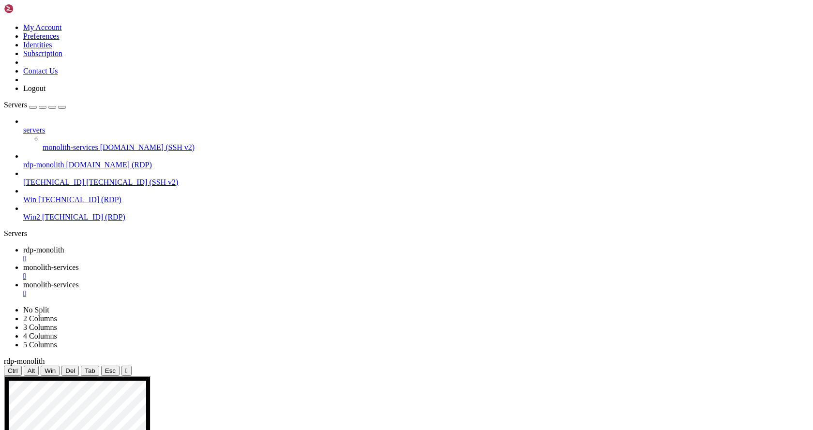
drag, startPoint x: 270, startPoint y: 677, endPoint x: 196, endPoint y: 675, distance: 73.1
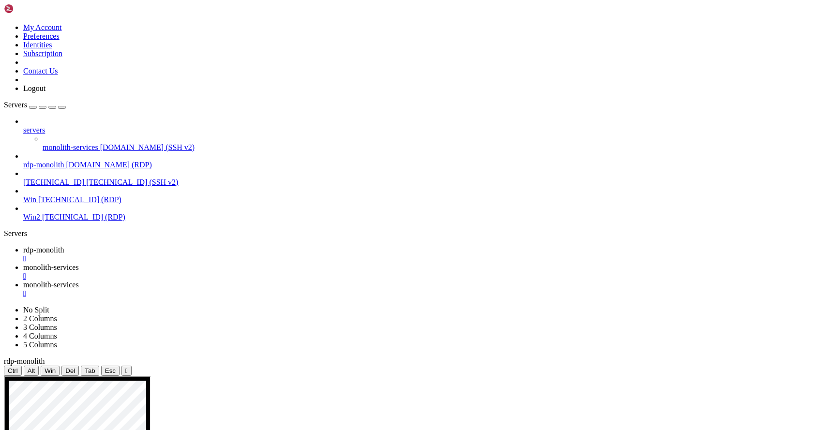
drag, startPoint x: 394, startPoint y: 437, endPoint x: 607, endPoint y: 443, distance: 213.5
drag, startPoint x: 264, startPoint y: 435, endPoint x: 347, endPoint y: 434, distance: 83.2
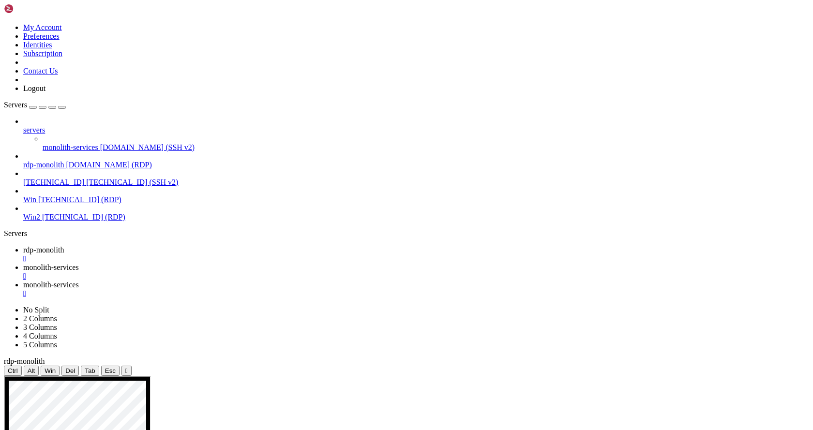
drag, startPoint x: 266, startPoint y: 683, endPoint x: 186, endPoint y: 644, distance: 89.0
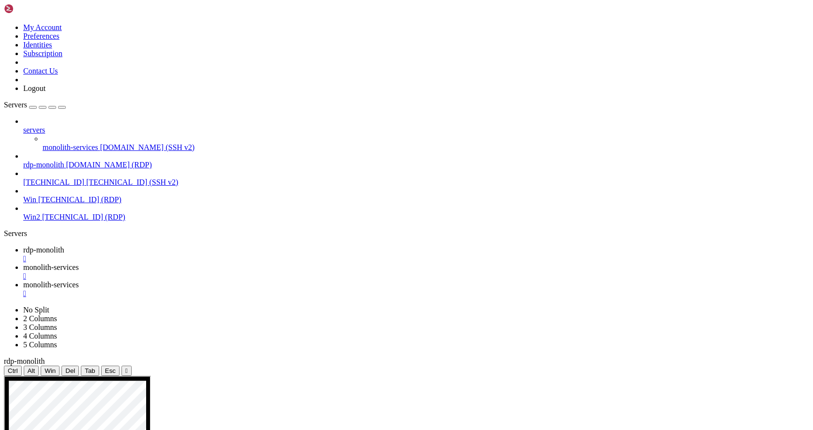
drag, startPoint x: 400, startPoint y: 605, endPoint x: 376, endPoint y: 605, distance: 23.7
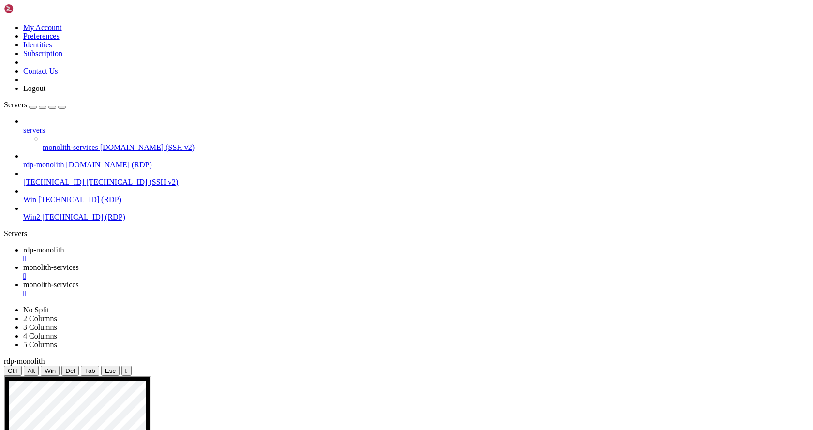
click at [79, 263] on span "monolith-services" at bounding box center [51, 267] width 56 height 8
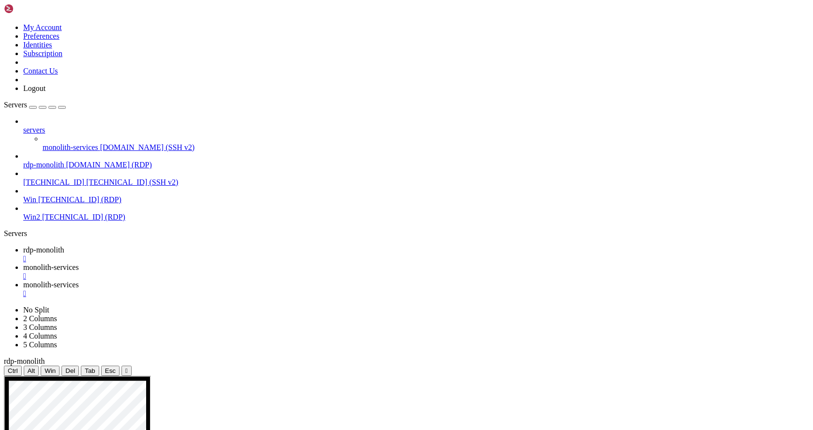
drag, startPoint x: 6, startPoint y: 765, endPoint x: 150, endPoint y: 775, distance: 144.5
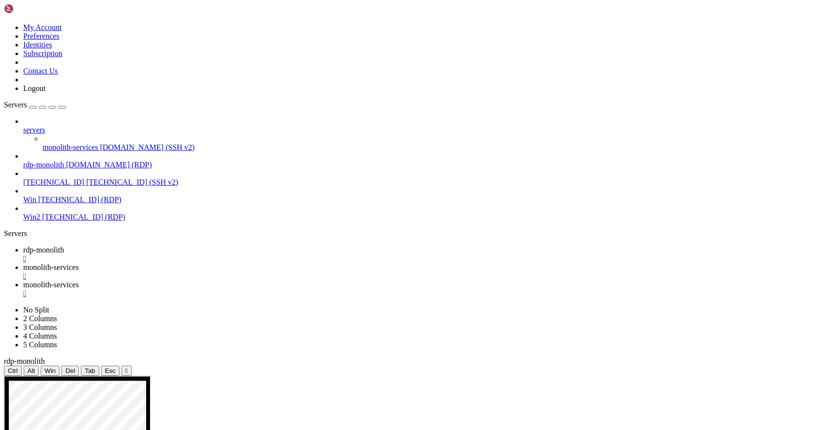
drag, startPoint x: 102, startPoint y: 786, endPoint x: 9, endPoint y: 763, distance: 95.8
drag, startPoint x: 126, startPoint y: 782, endPoint x: 9, endPoint y: 763, distance: 118.6
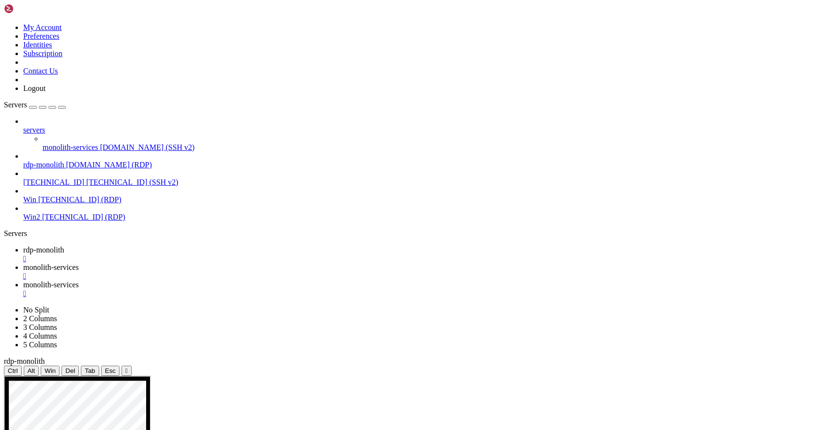
click at [64, 246] on span "rdp-monolith" at bounding box center [43, 250] width 41 height 8
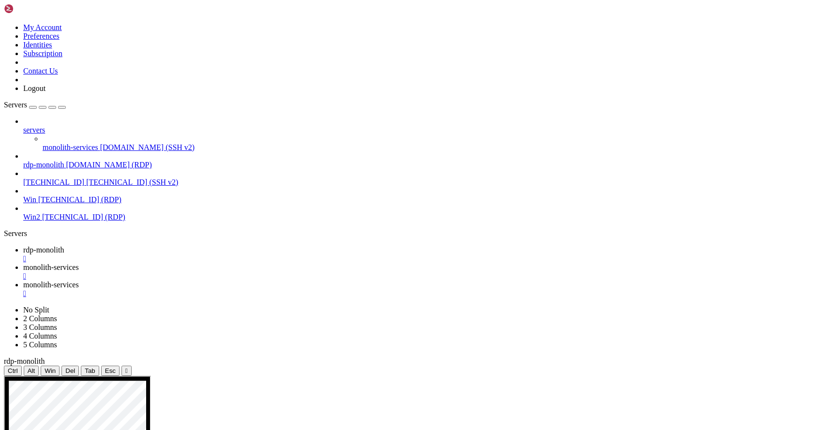
drag, startPoint x: 424, startPoint y: 725, endPoint x: 649, endPoint y: 722, distance: 224.6
drag, startPoint x: 473, startPoint y: 726, endPoint x: 87, endPoint y: 695, distance: 387.5
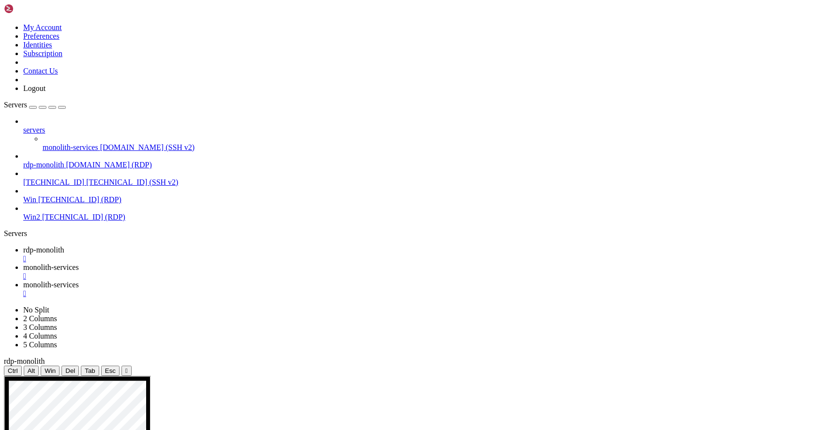
drag, startPoint x: 447, startPoint y: 725, endPoint x: 553, endPoint y: 734, distance: 106.4
drag, startPoint x: 502, startPoint y: 726, endPoint x: 326, endPoint y: 725, distance: 176.7
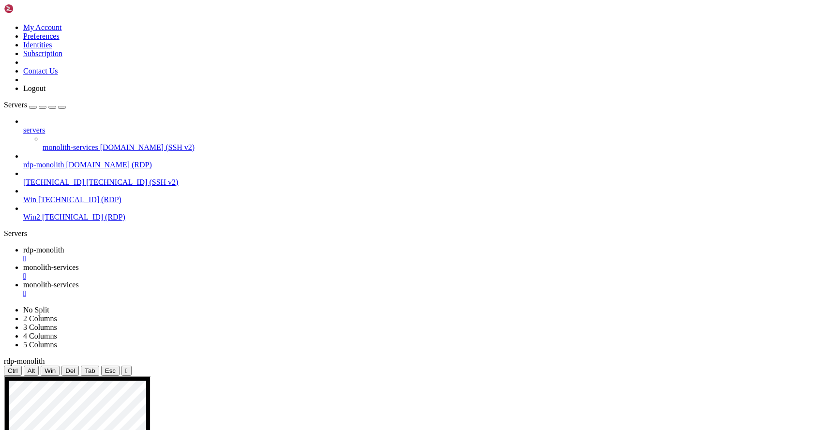
drag, startPoint x: 433, startPoint y: 726, endPoint x: 608, endPoint y: 724, distance: 175.7
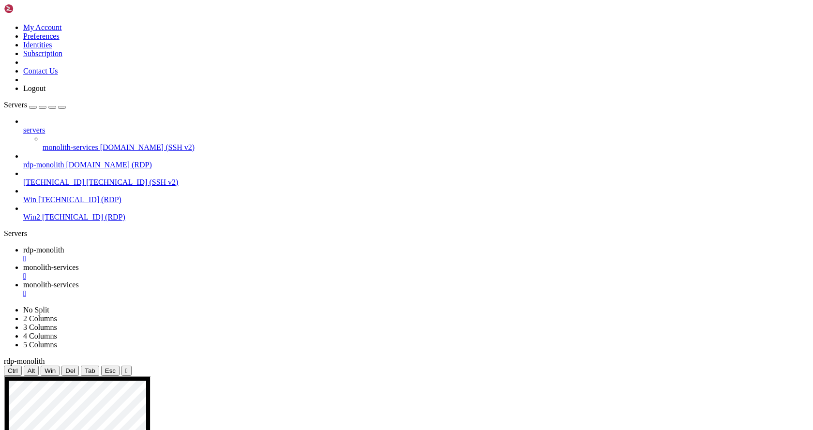
click at [79, 263] on span "monolith-services" at bounding box center [51, 267] width 56 height 8
click at [328, 281] on link "monolith-services " at bounding box center [416, 289] width 786 height 17
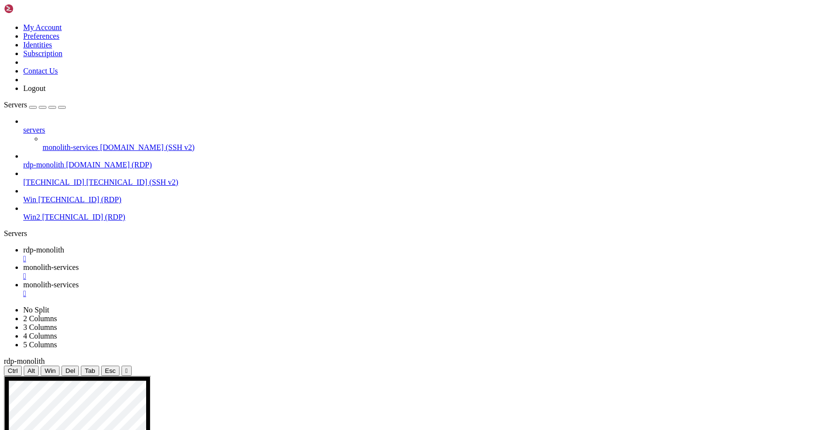
click at [367, 289] on div "" at bounding box center [416, 293] width 786 height 9
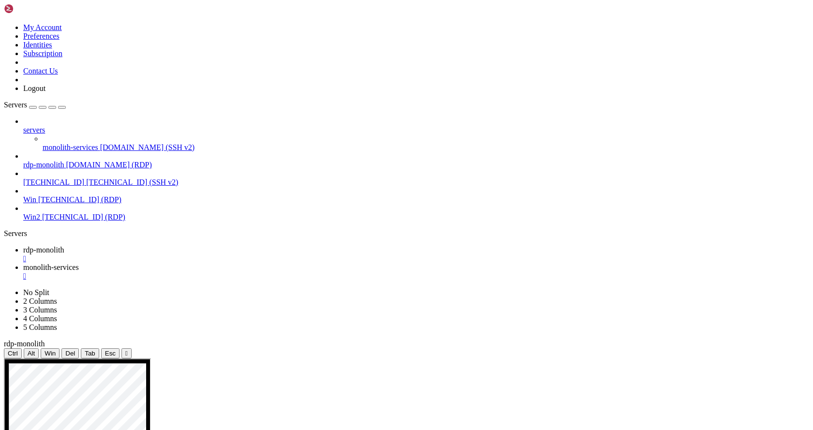
click at [276, 272] on div "" at bounding box center [416, 276] width 786 height 9
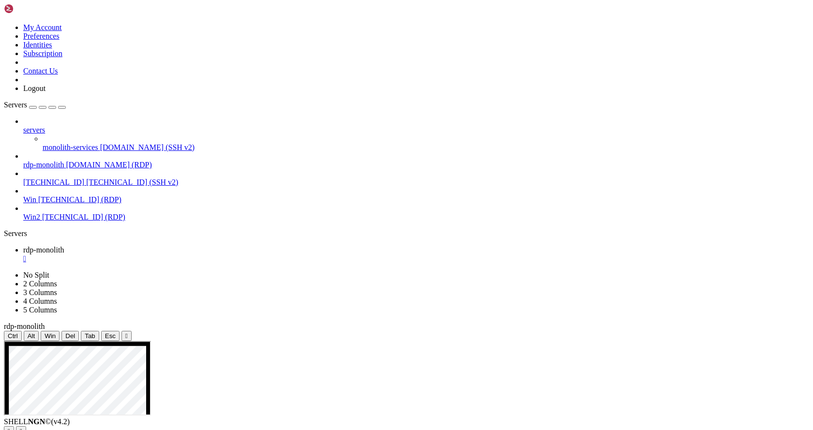
drag, startPoint x: 401, startPoint y: 693, endPoint x: 328, endPoint y: 683, distance: 73.7
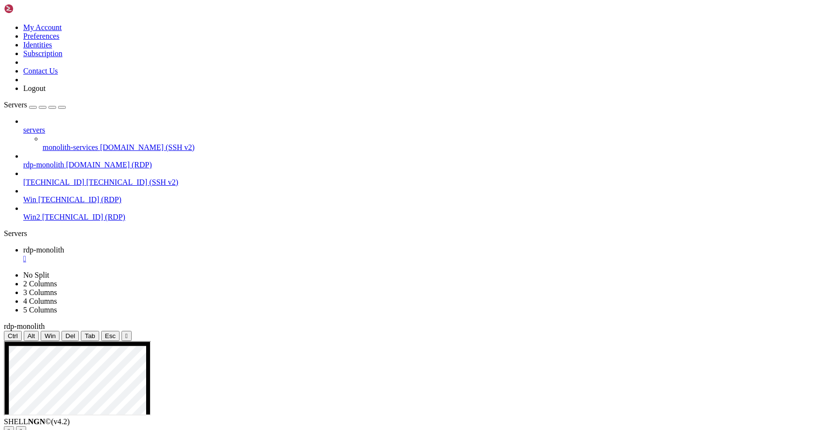
click at [187, 255] on div "" at bounding box center [416, 259] width 786 height 9
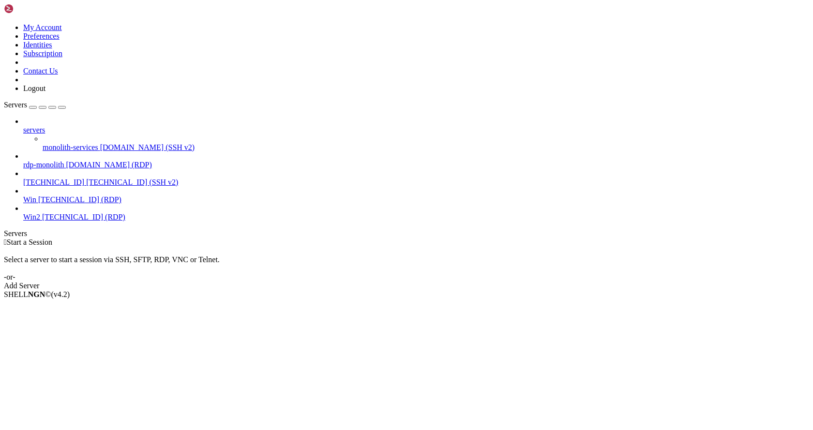
click at [155, 247] on div "Select a server to start a session via SSH, SFTP, RDP, VNC or Telnet. -or-" at bounding box center [406, 264] width 805 height 35
click at [45, 143] on span "monolith-services" at bounding box center [71, 147] width 56 height 8
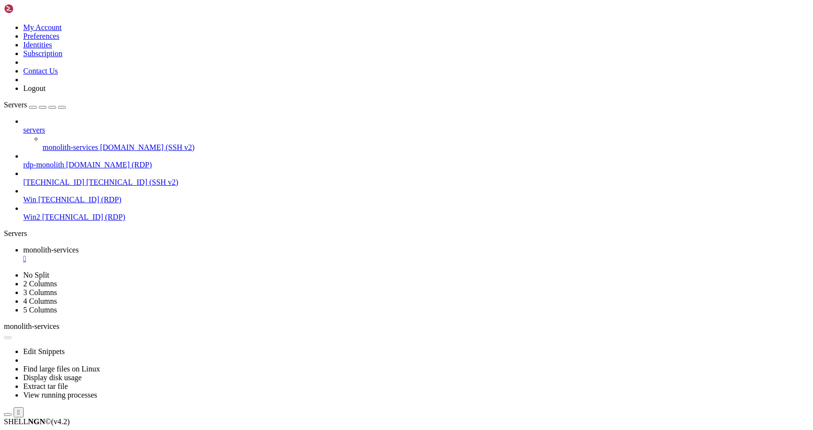
click at [64, 161] on span "rdp-monolith" at bounding box center [43, 165] width 41 height 8
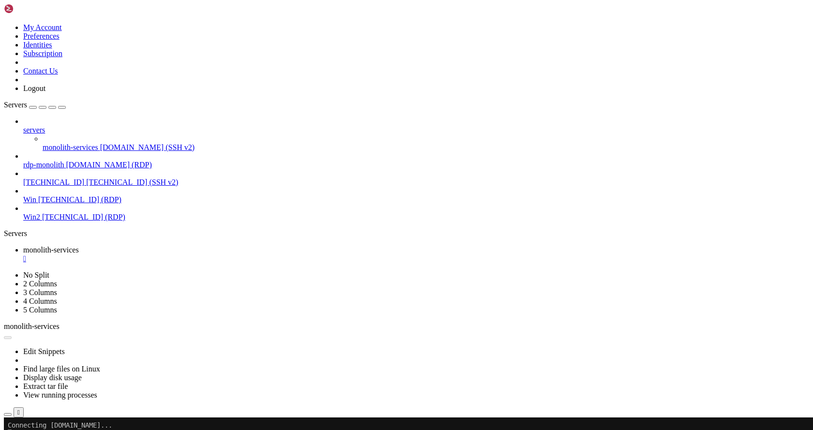
scroll to position [0, 0]
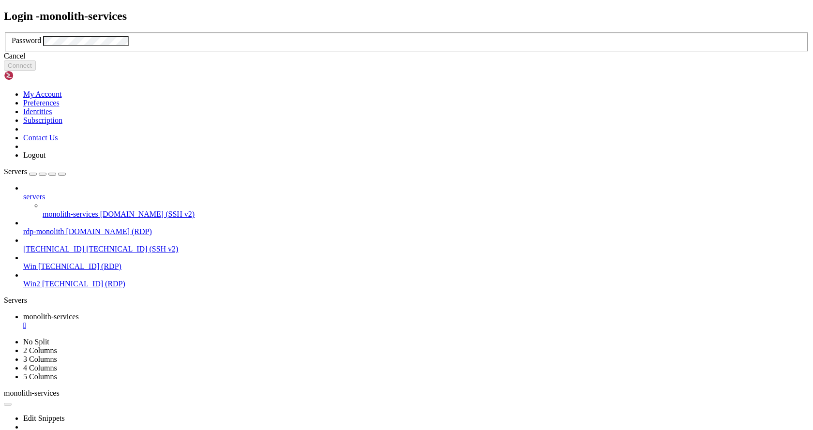
click at [73, 107] on div "Loading... Login - monolith-services Password Cancel Connect My Account Prefere…" at bounding box center [406, 260] width 805 height 501
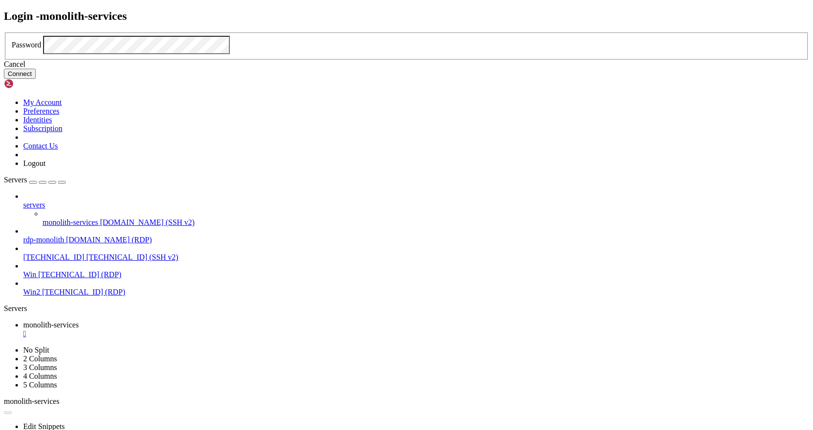
click at [414, 69] on div "Cancel" at bounding box center [406, 64] width 805 height 9
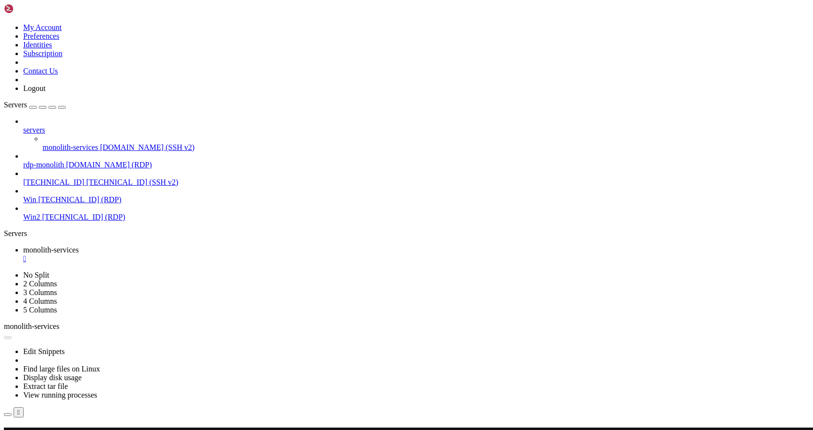
click at [66, 161] on span "[DOMAIN_NAME] (RDP)" at bounding box center [109, 165] width 86 height 8
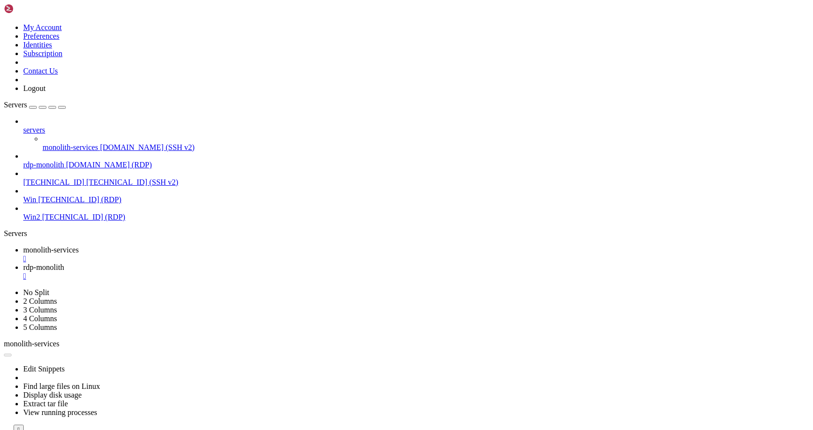
click at [203, 255] on div "" at bounding box center [416, 259] width 786 height 9
